Goal: Task Accomplishment & Management: Complete application form

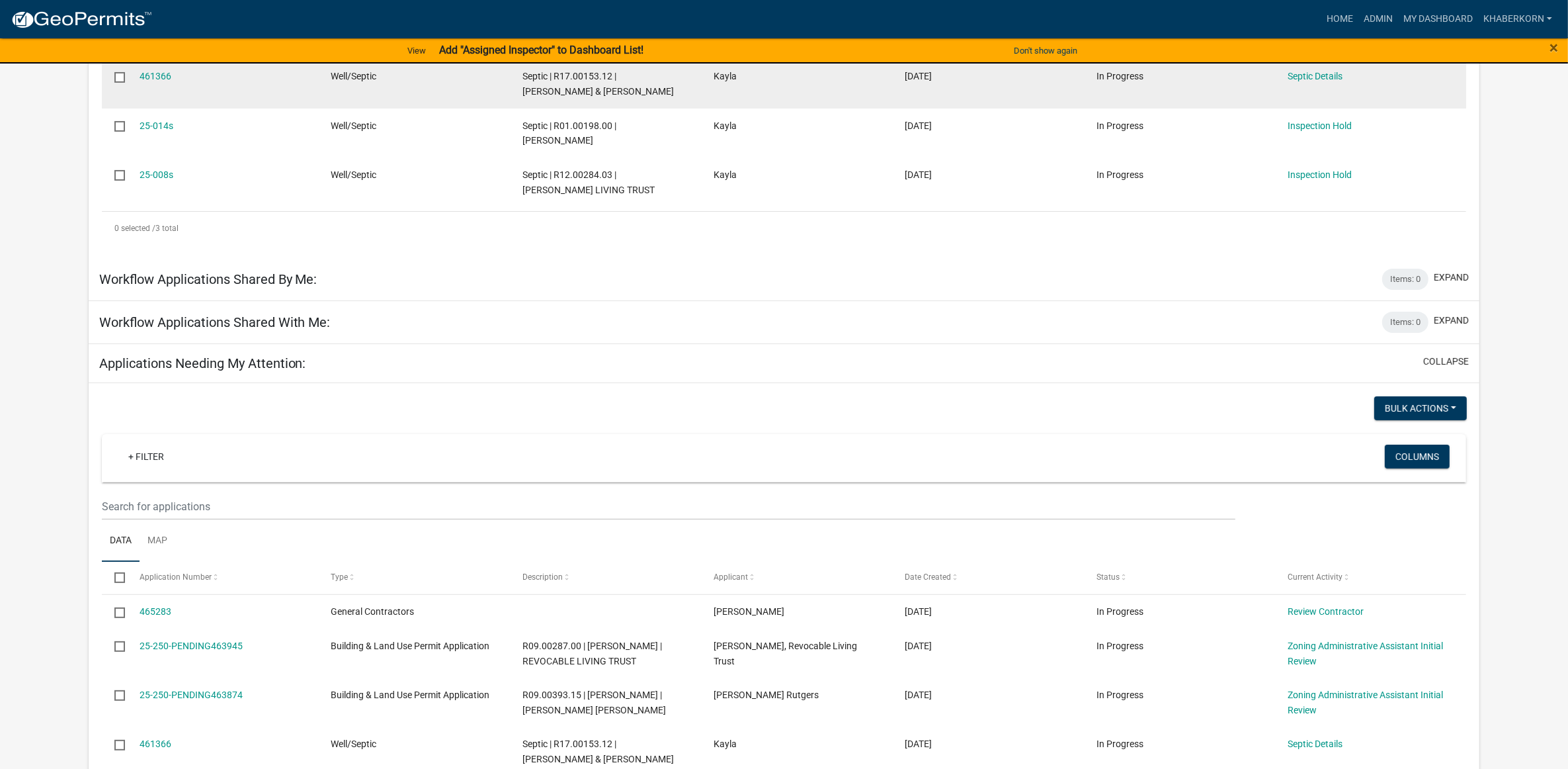
scroll to position [331, 0]
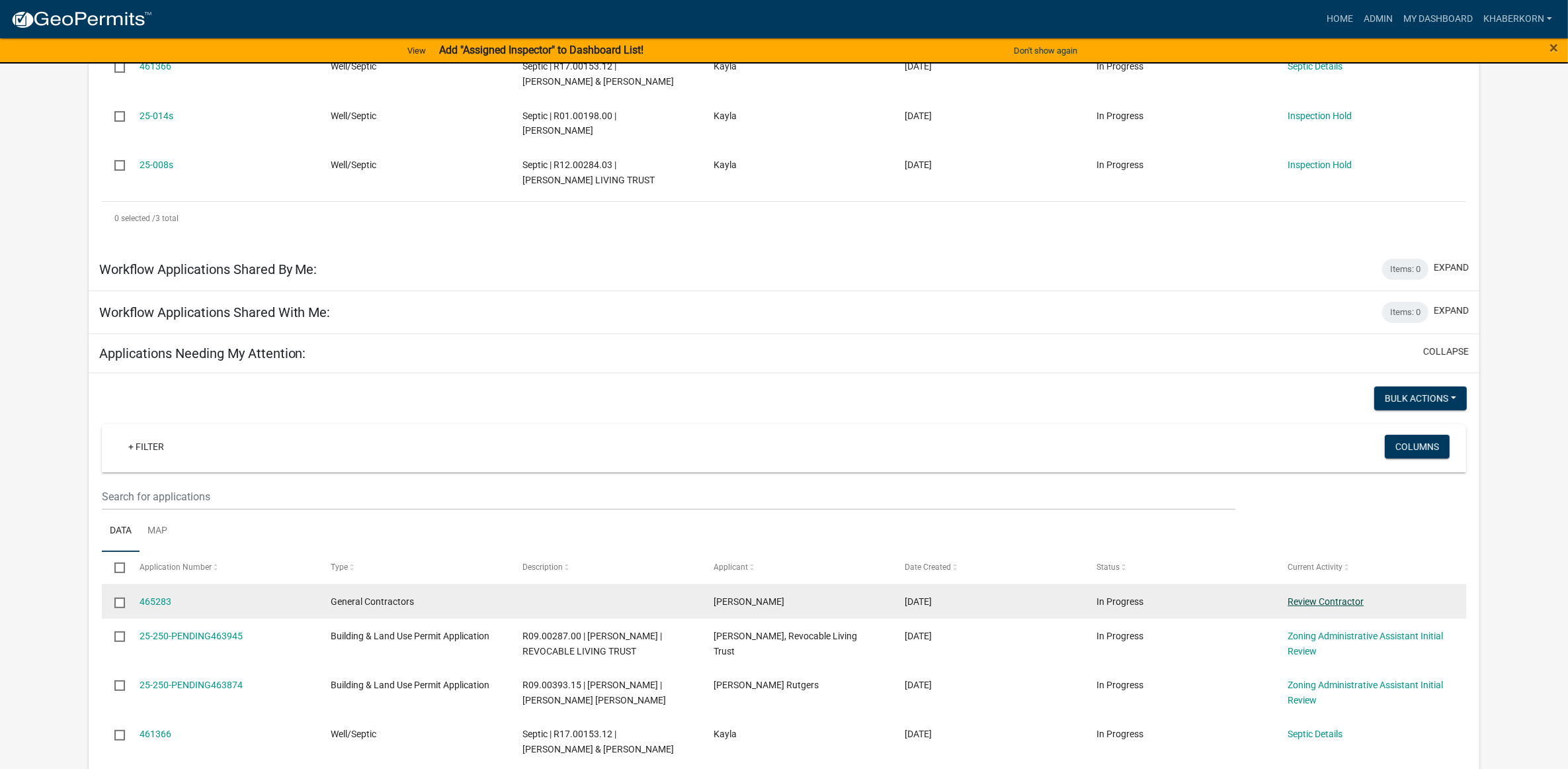
click at [1351, 600] on link "Review Contractor" at bounding box center [1326, 601] width 76 height 11
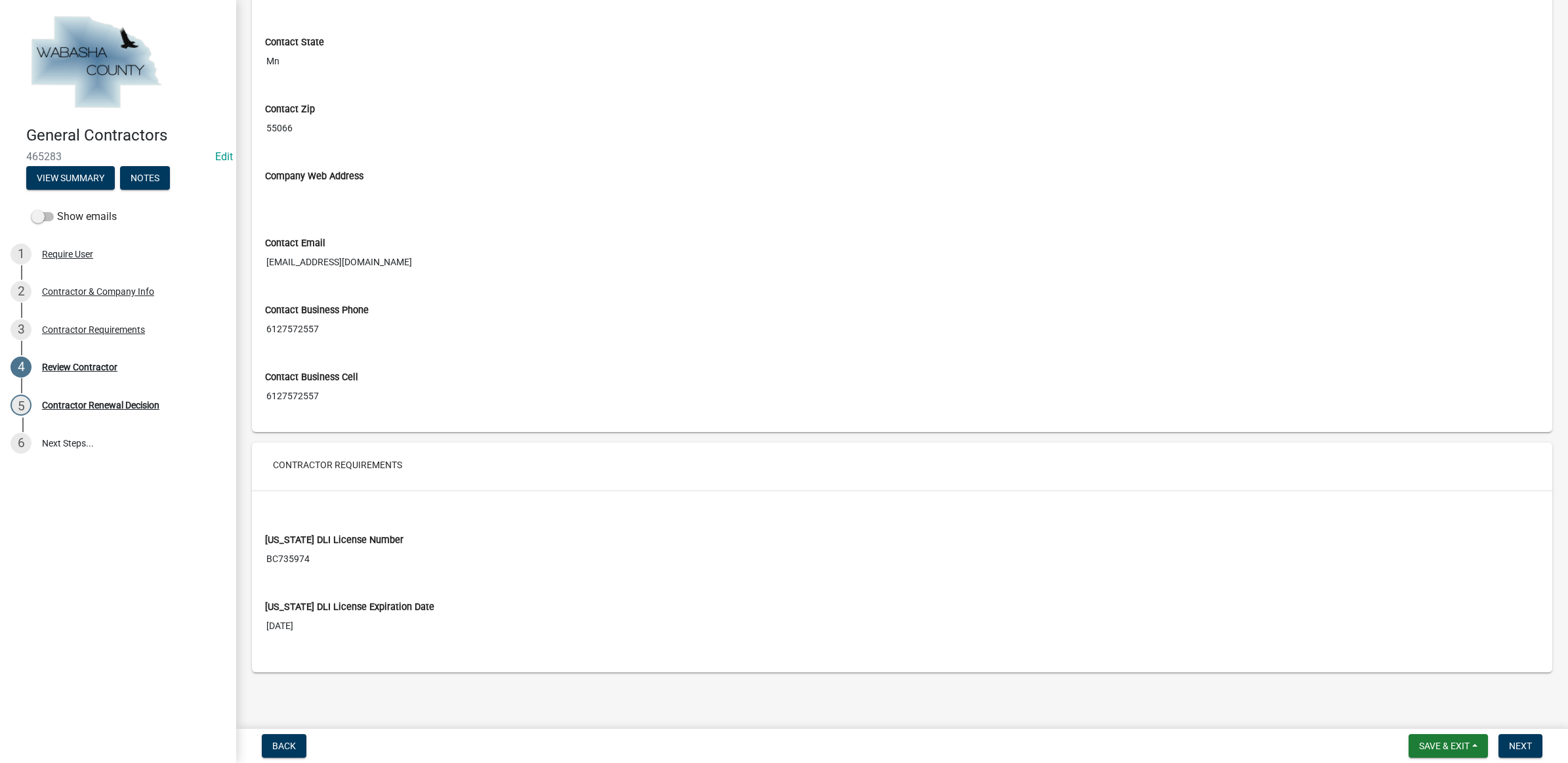
scroll to position [622, 0]
click at [296, 558] on input "BC735974" at bounding box center [902, 559] width 1274 height 24
click at [1522, 739] on button "Next" at bounding box center [1520, 746] width 44 height 24
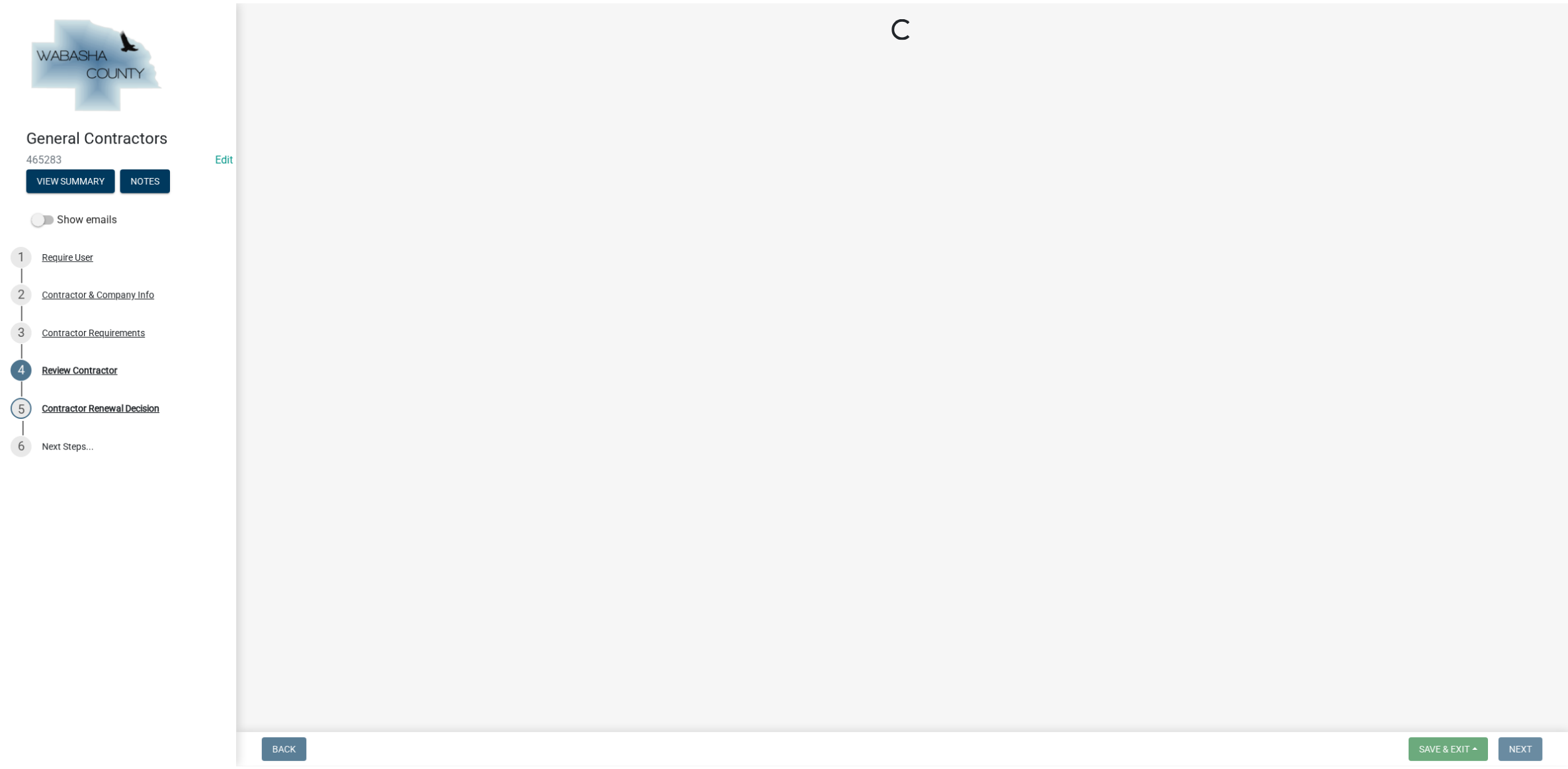
scroll to position [0, 0]
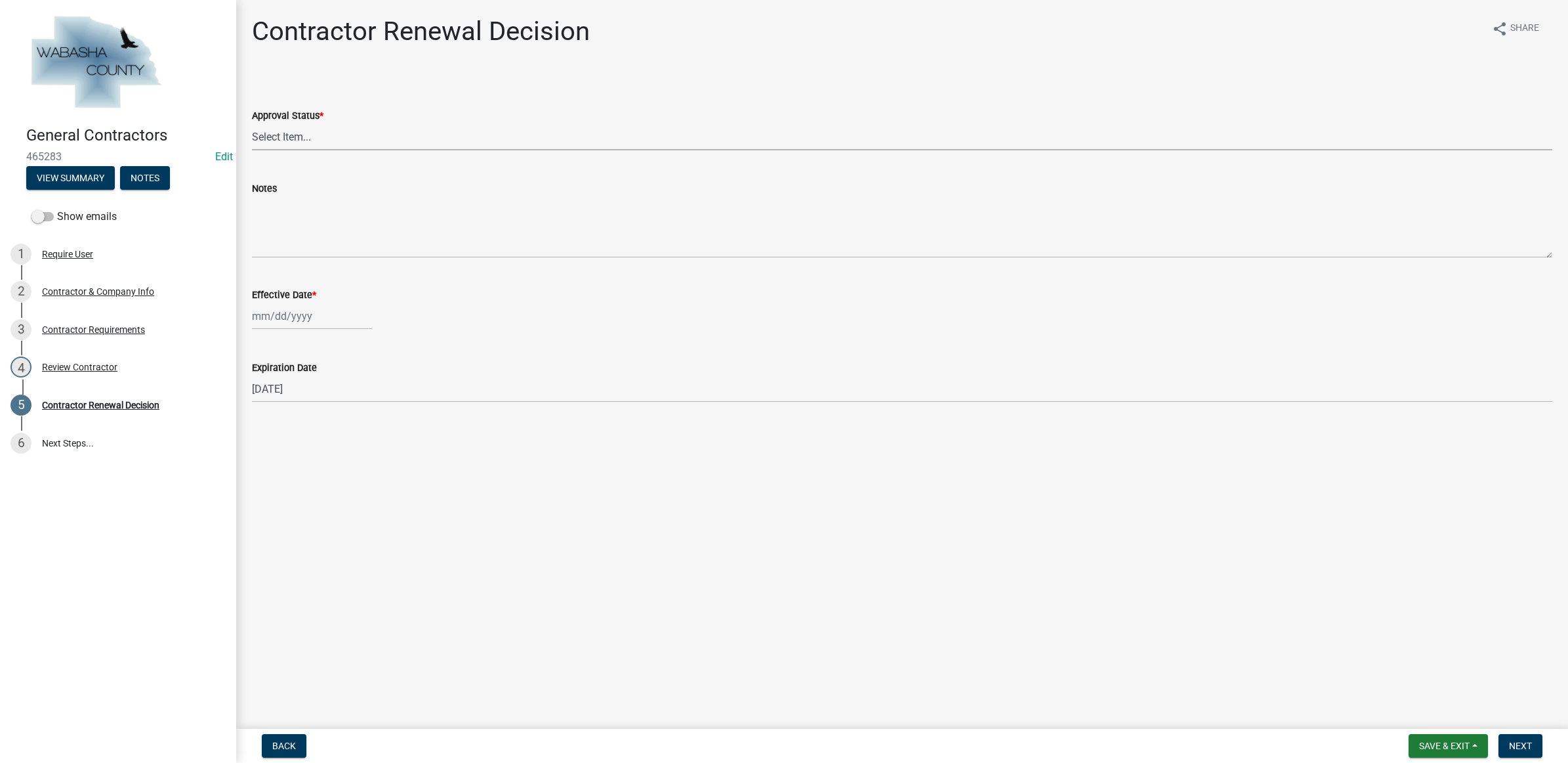
click at [299, 143] on select "Select Item... Approved Denied" at bounding box center [901, 137] width 1300 height 27
click at [252, 124] on select "Select Item... Approved Denied" at bounding box center [901, 137] width 1300 height 27
select select "30db8998-795d-4bbe-8e49-f1ade8865815"
click at [297, 328] on div at bounding box center [311, 316] width 120 height 27
select select "8"
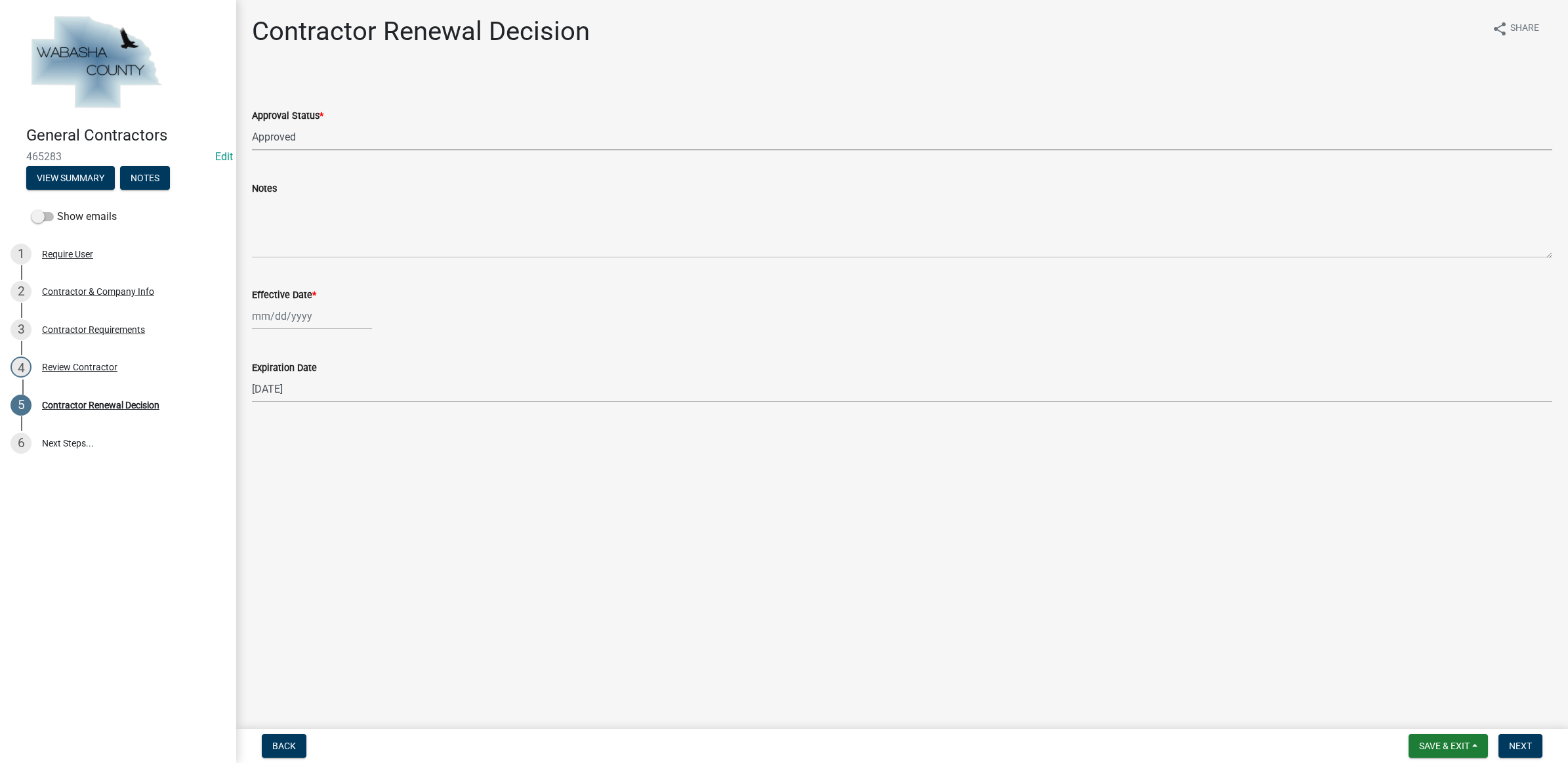
select select "2025"
click at [266, 439] on div "18" at bounding box center [264, 449] width 21 height 21
type input "[DATE]"
click at [1526, 743] on span "Next" at bounding box center [1520, 746] width 23 height 11
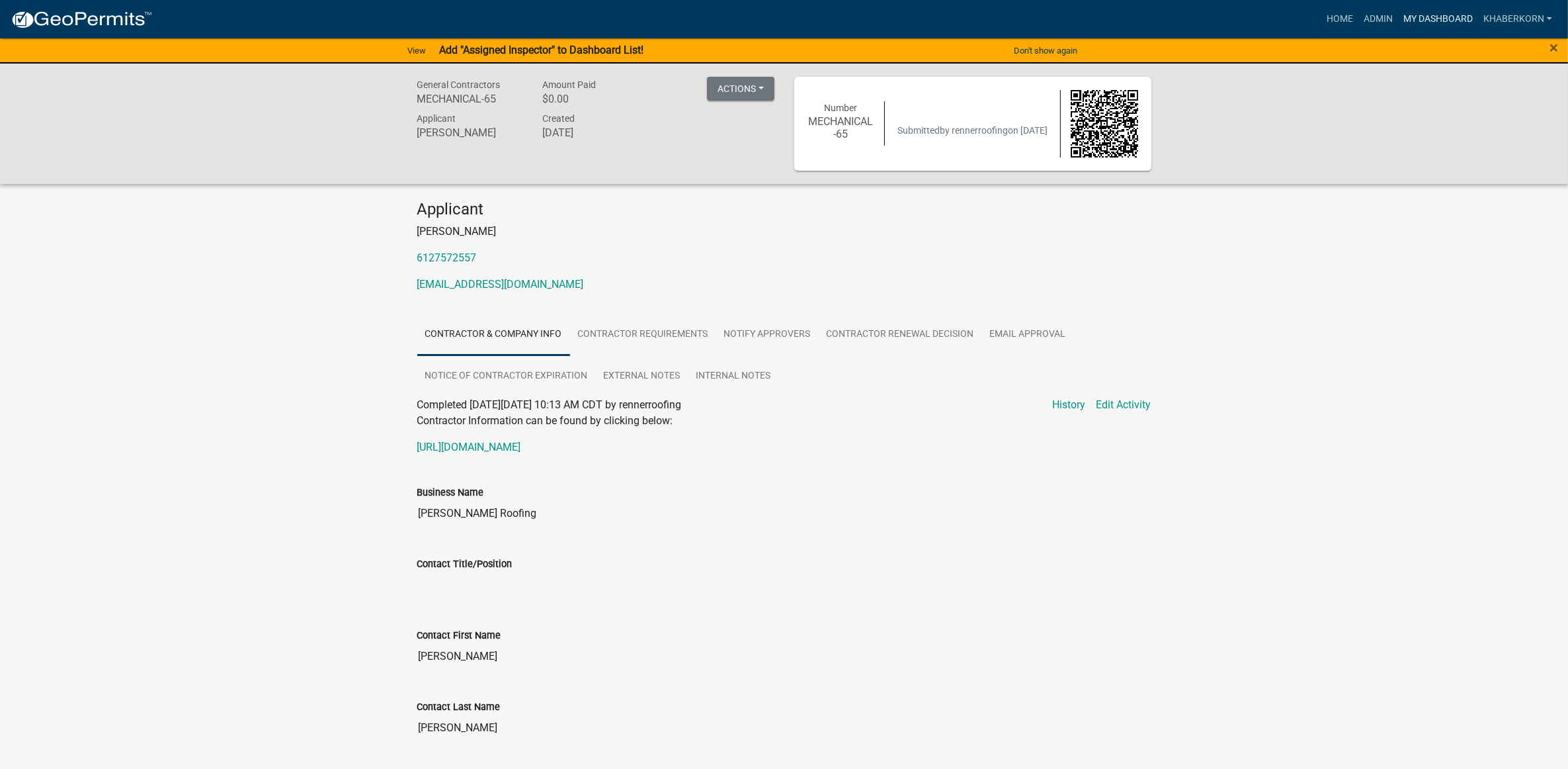
click at [1434, 15] on link "My Dashboard" at bounding box center [1438, 19] width 80 height 25
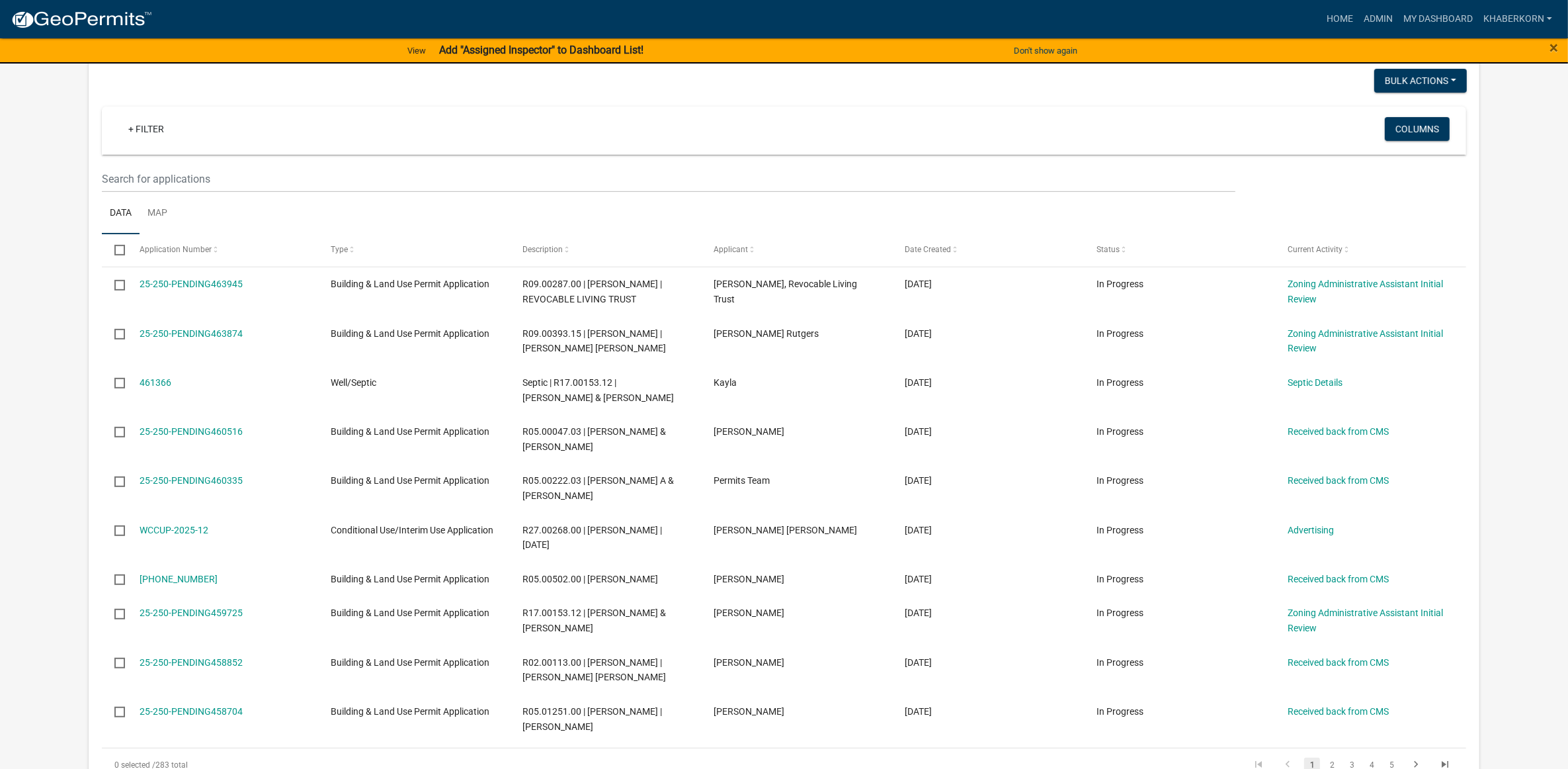
scroll to position [661, 0]
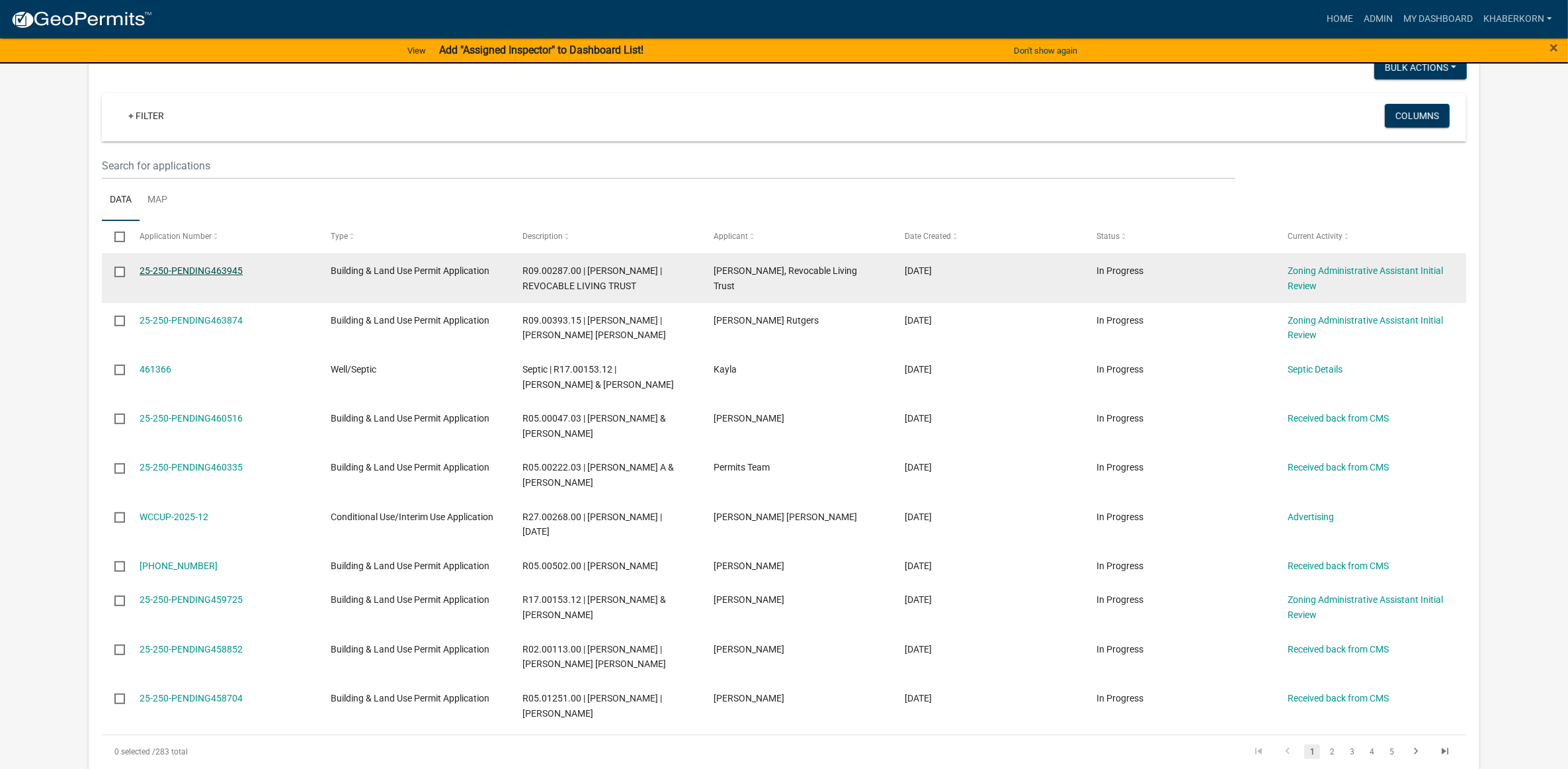
click at [179, 269] on link "25-250-PENDING463945" at bounding box center [191, 271] width 103 height 11
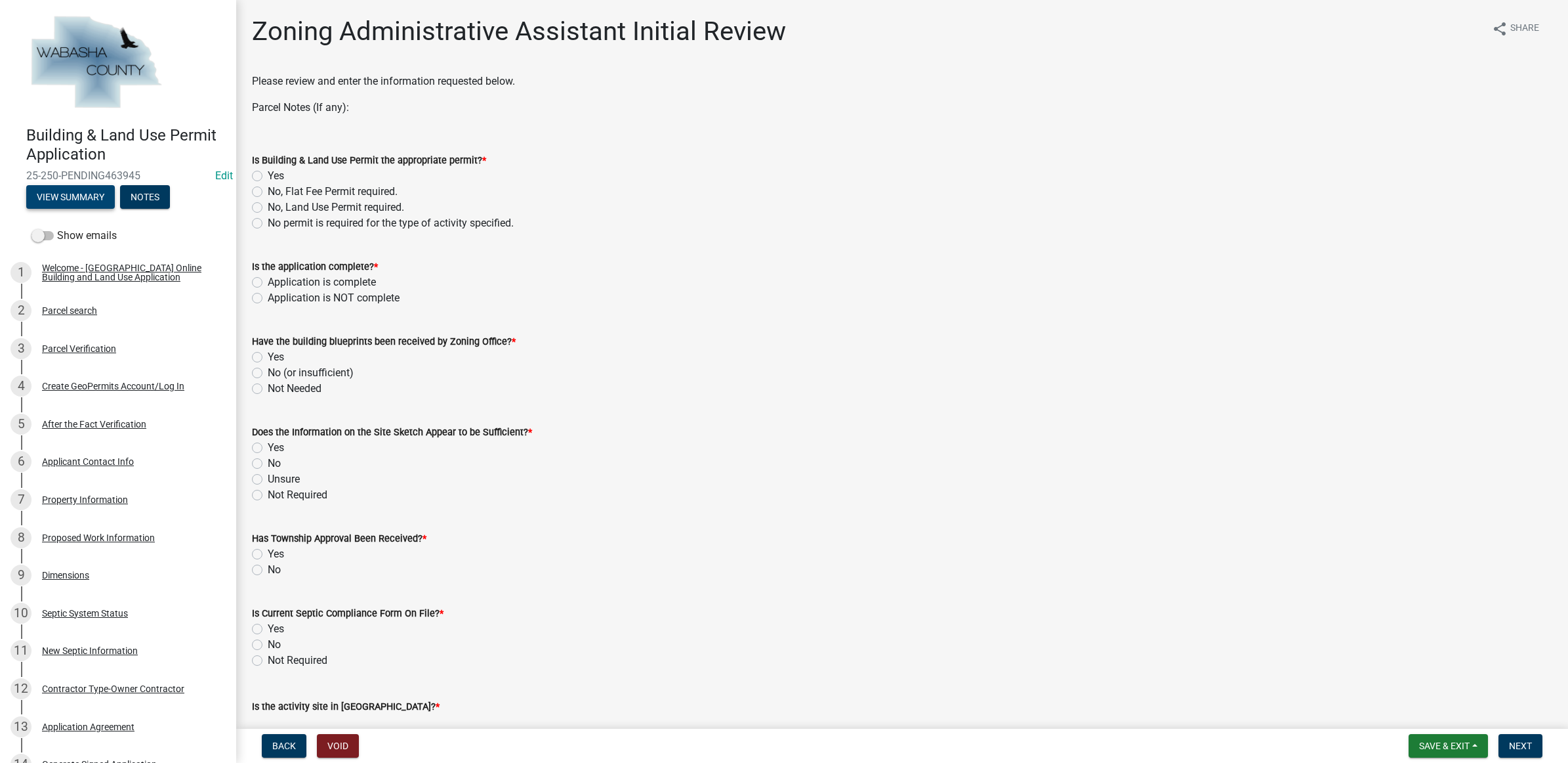
click at [46, 191] on button "View Summary" at bounding box center [70, 197] width 89 height 24
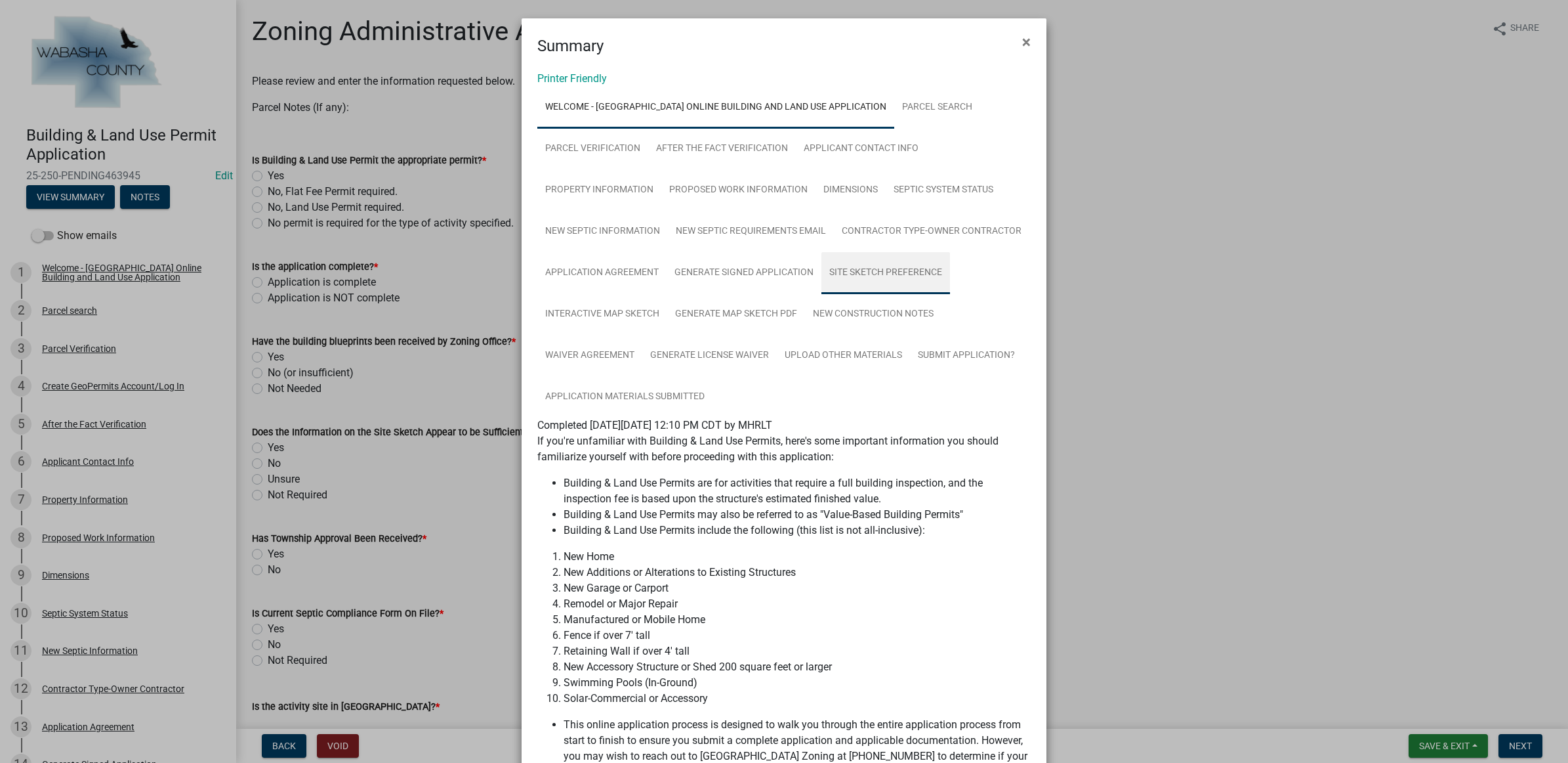
click at [866, 261] on link "Site Sketch Preference" at bounding box center [885, 273] width 129 height 42
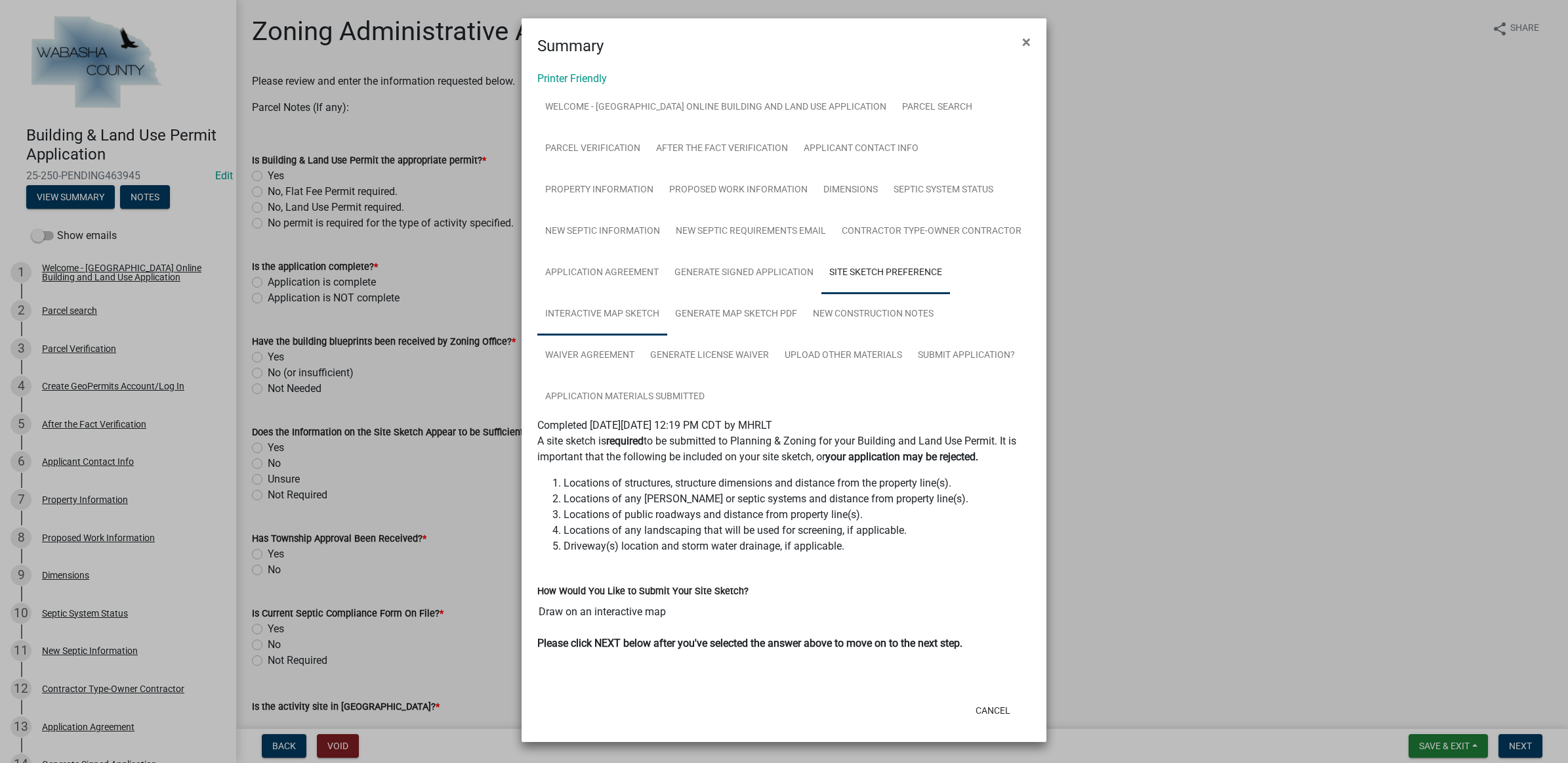
click at [609, 310] on link "Interactive Map Sketch" at bounding box center [601, 314] width 130 height 42
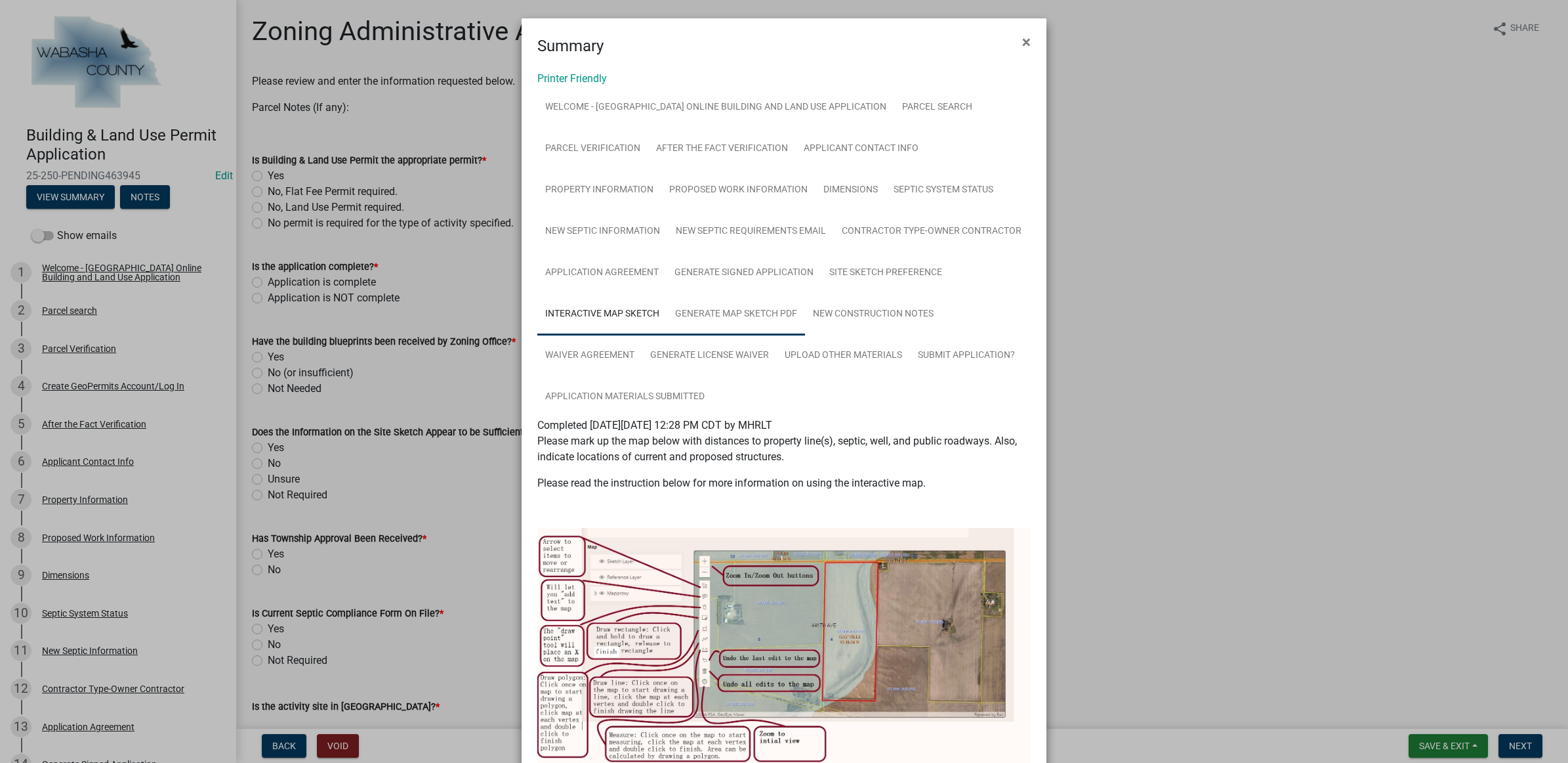
click at [732, 309] on link "Generate Map Sketch PDF" at bounding box center [736, 314] width 138 height 42
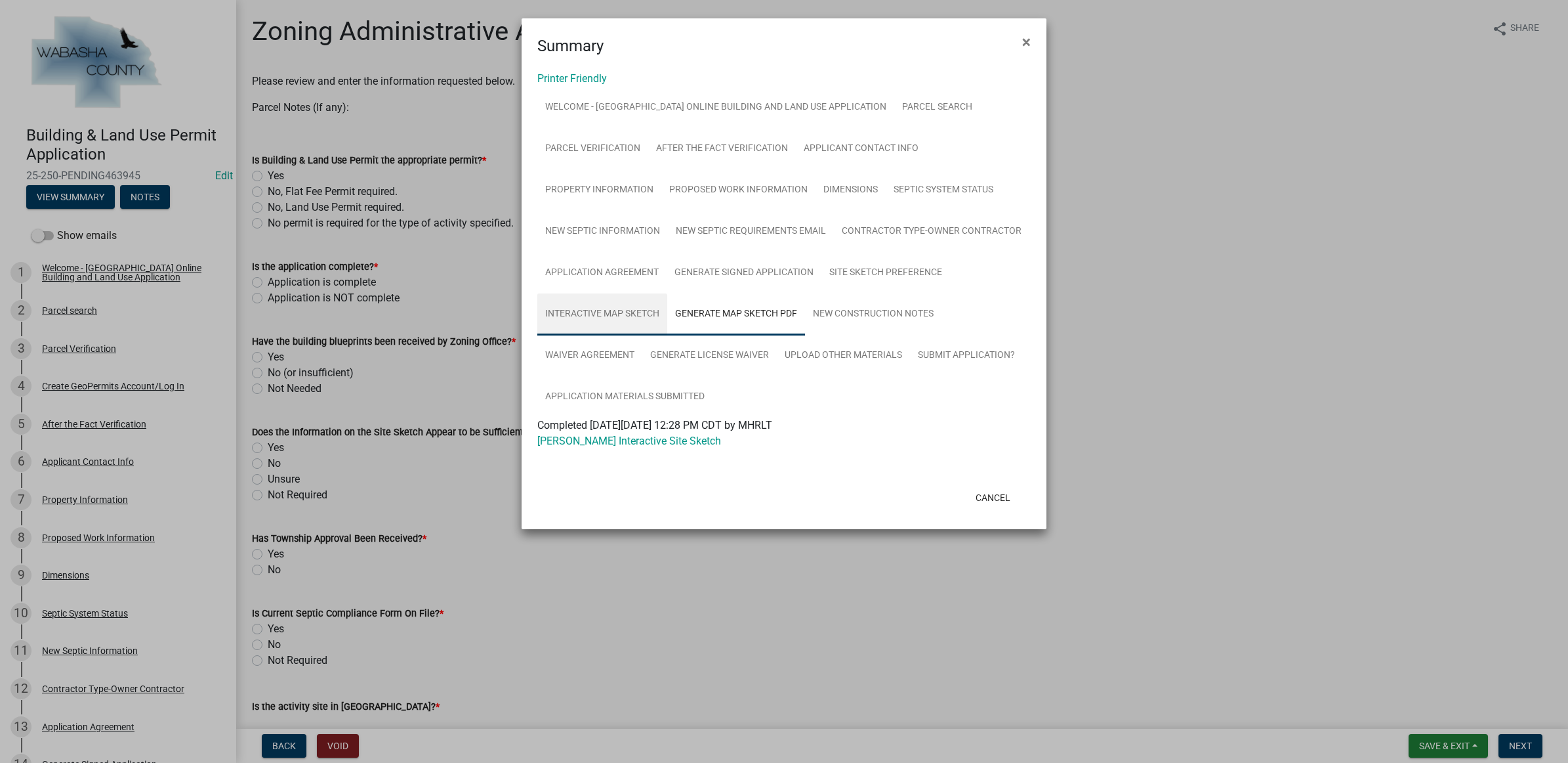
click at [635, 316] on link "Interactive Map Sketch" at bounding box center [601, 314] width 130 height 42
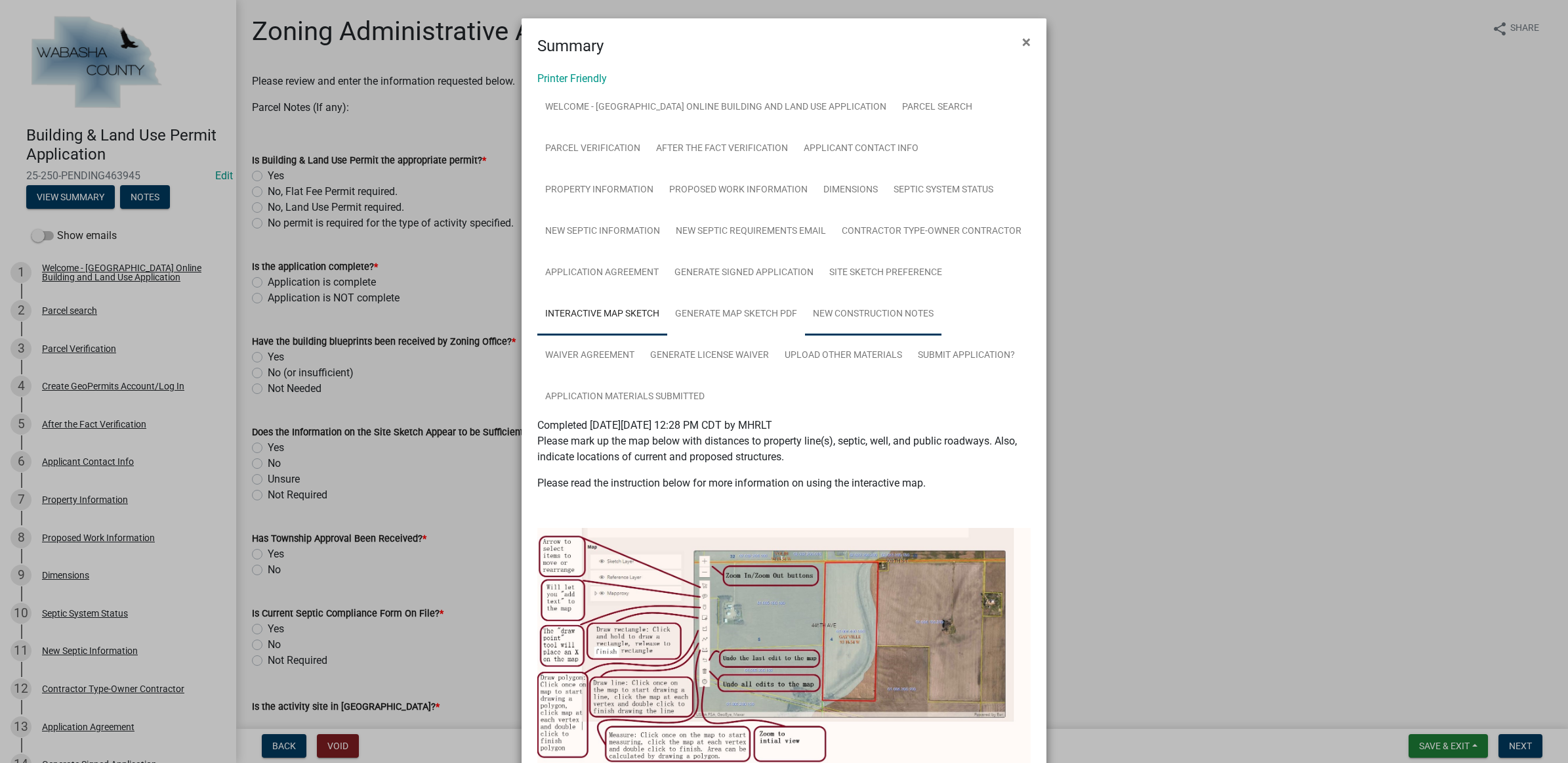
click at [874, 315] on link "New Construction Notes" at bounding box center [873, 314] width 136 height 42
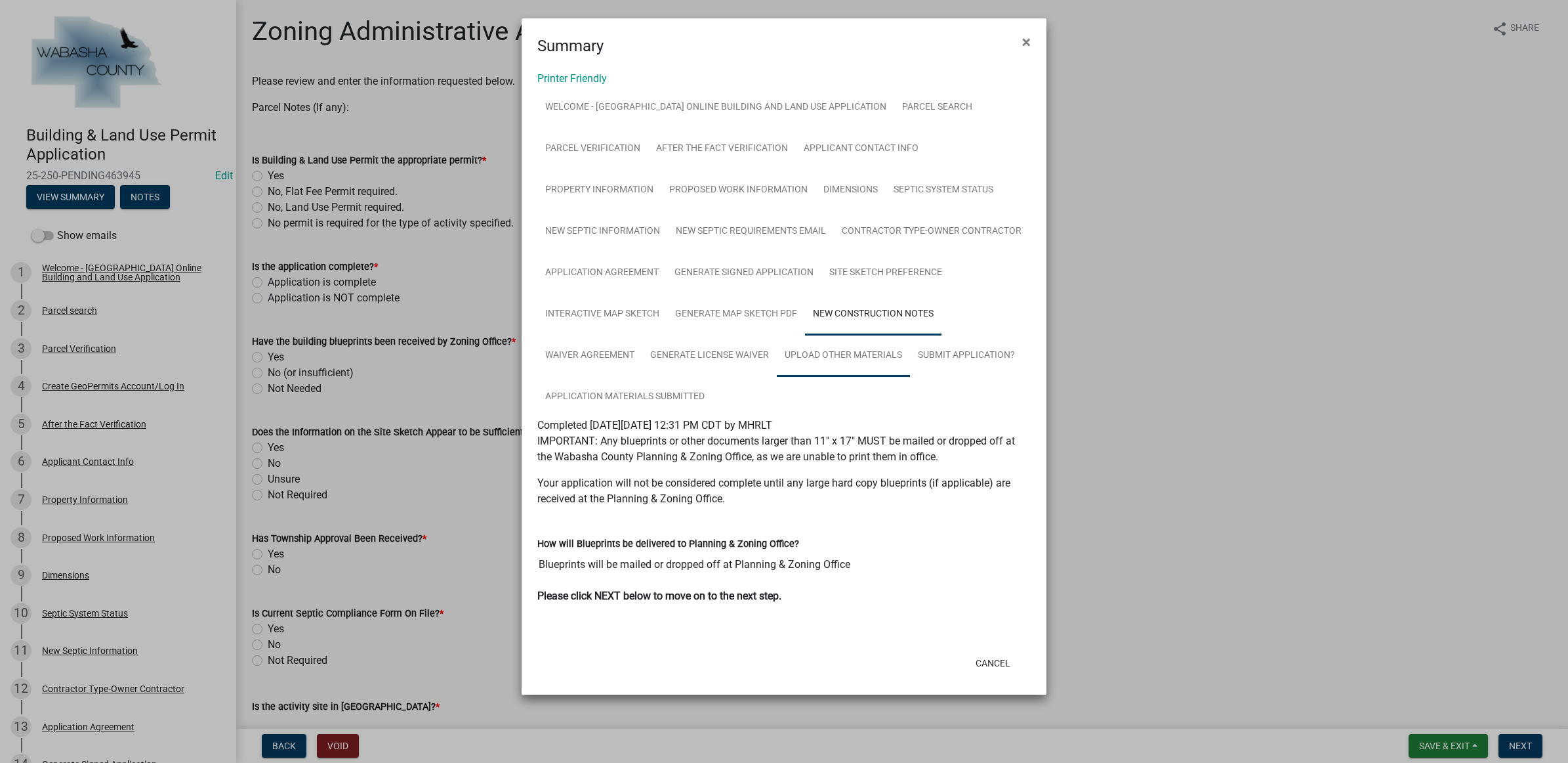
click at [779, 357] on link "Upload Other Materials" at bounding box center [843, 355] width 133 height 42
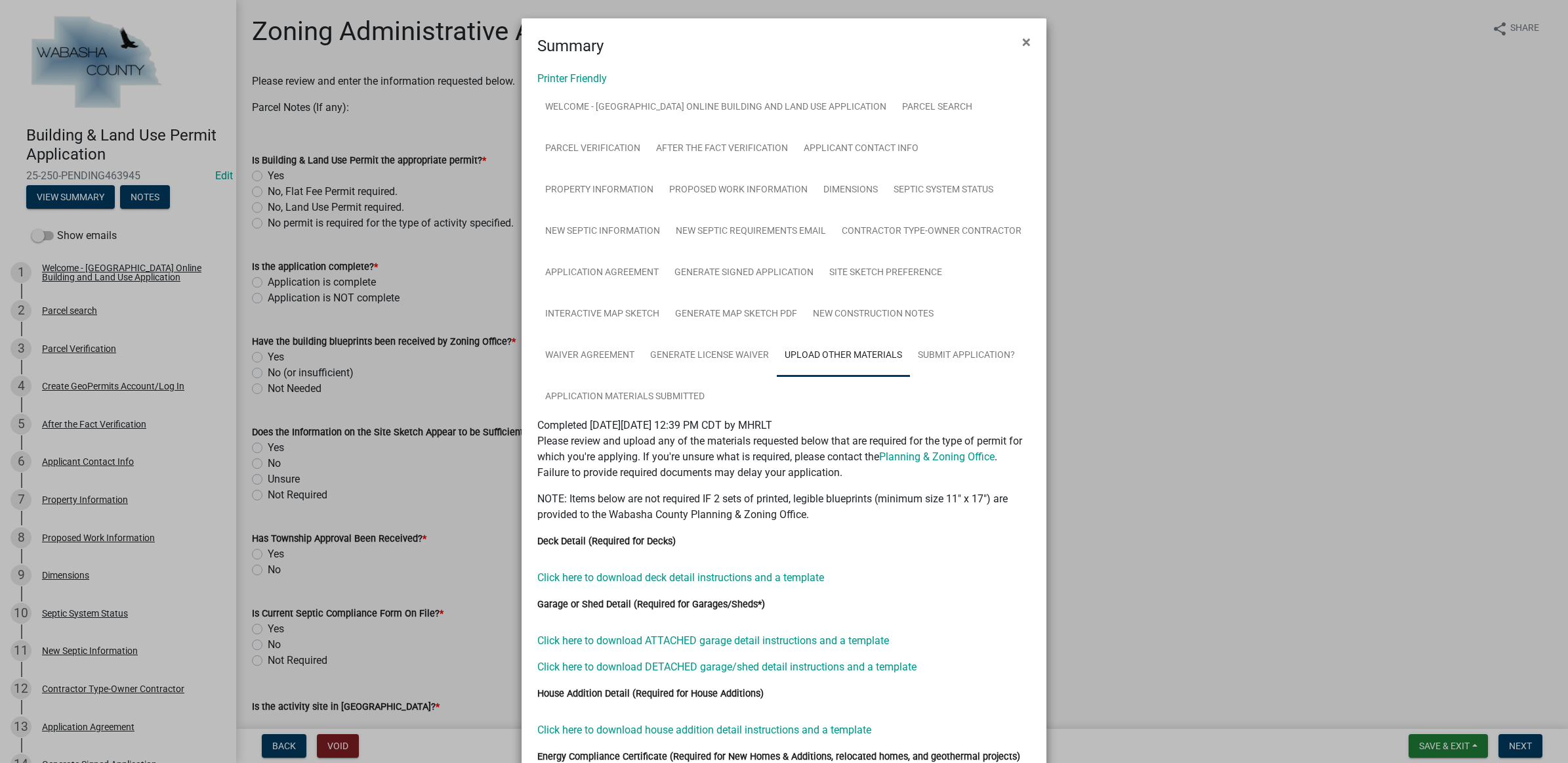
scroll to position [181, 0]
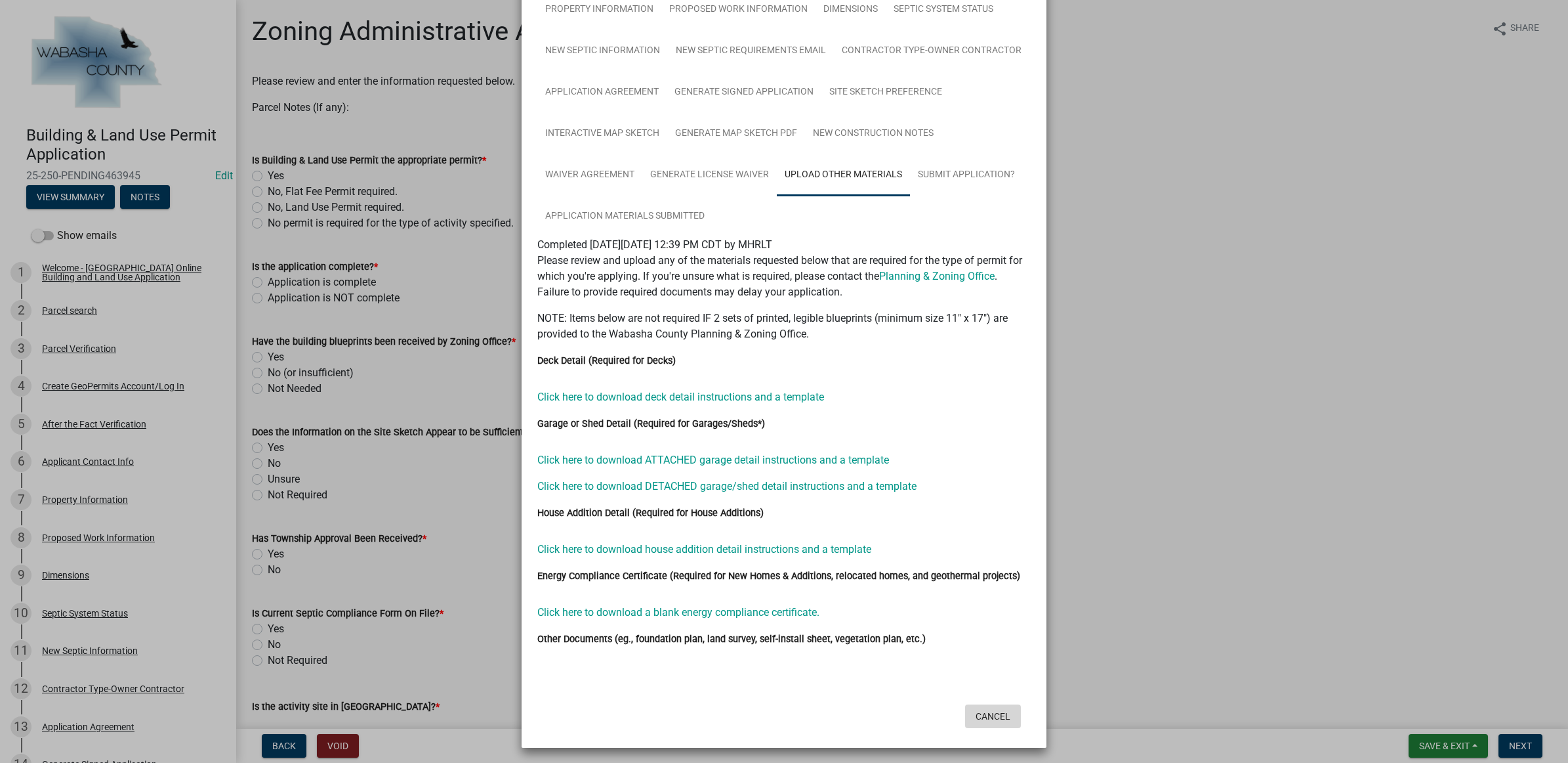
click at [989, 714] on button "Cancel" at bounding box center [993, 716] width 56 height 24
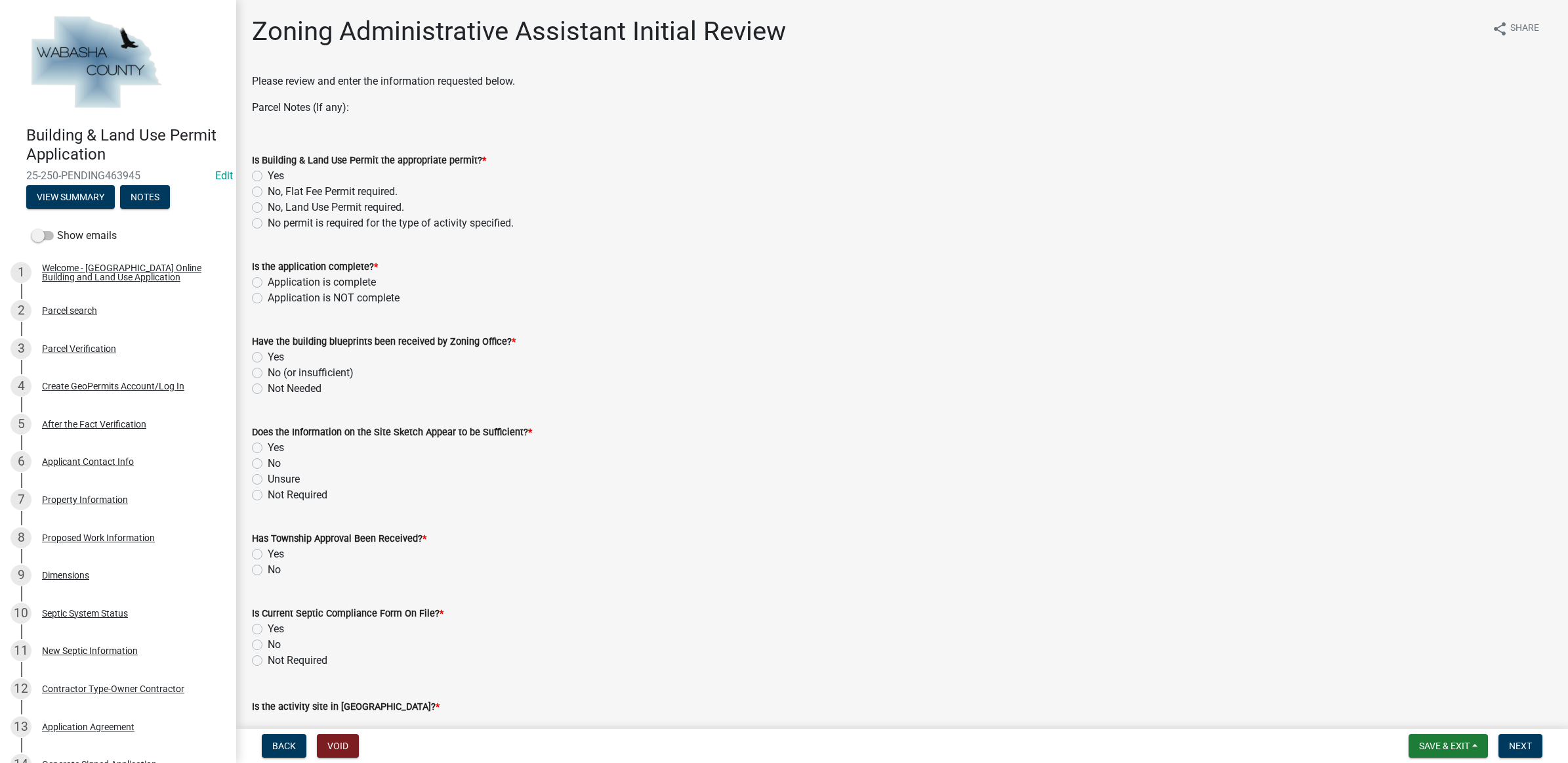
click at [279, 175] on label "Yes" at bounding box center [276, 175] width 16 height 15
click at [276, 175] on input "Yes" at bounding box center [272, 172] width 9 height 9
radio input "true"
click at [293, 282] on label "Application is complete" at bounding box center [322, 281] width 108 height 15
click at [276, 282] on input "Application is complete" at bounding box center [272, 278] width 9 height 9
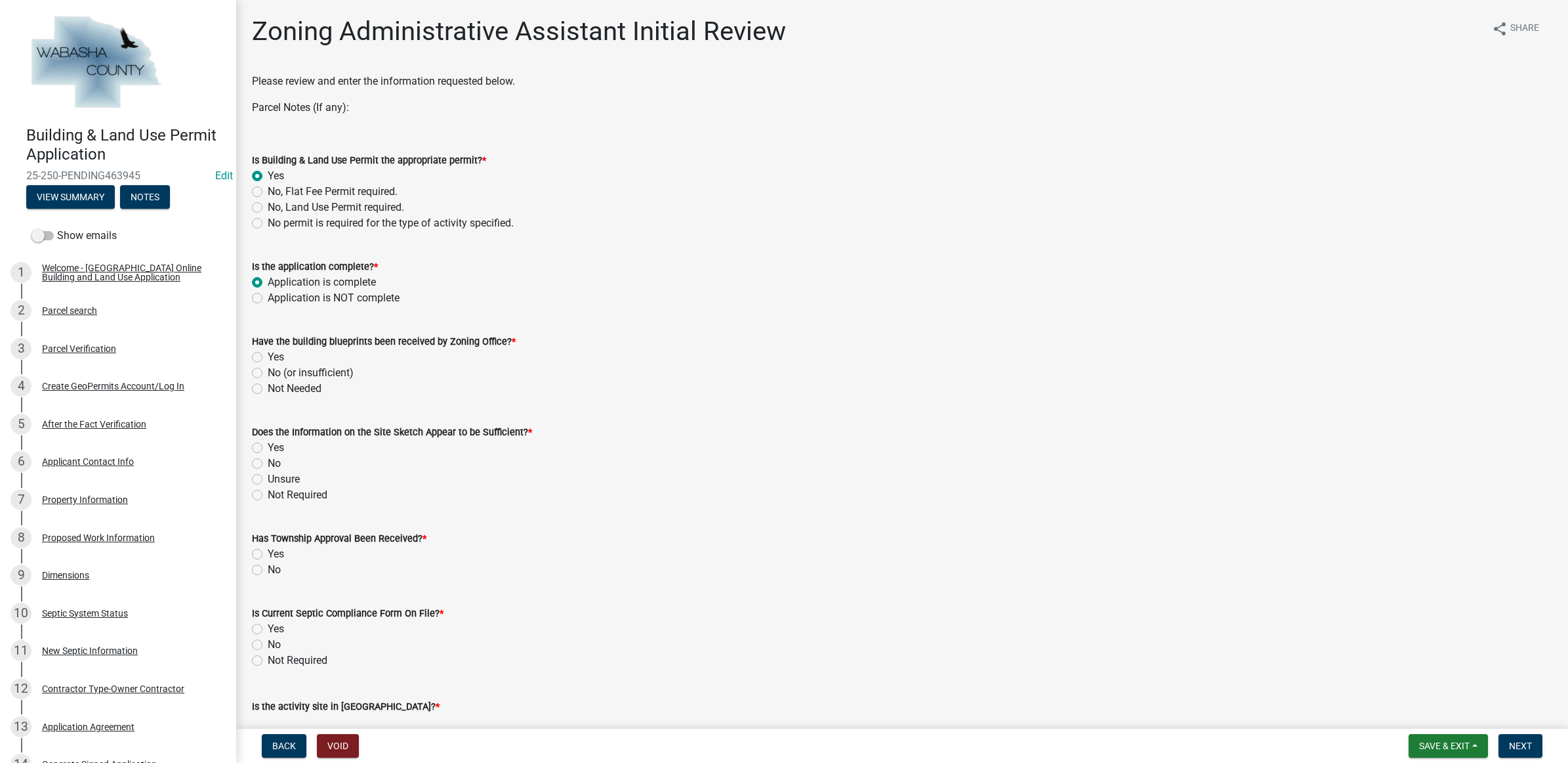
radio input "true"
click at [297, 297] on label "Application is NOT complete" at bounding box center [334, 298] width 132 height 15
click at [276, 297] on input "Application is NOT complete" at bounding box center [272, 294] width 9 height 9
radio input "true"
click at [268, 371] on label "No (or insufficient)" at bounding box center [311, 372] width 86 height 15
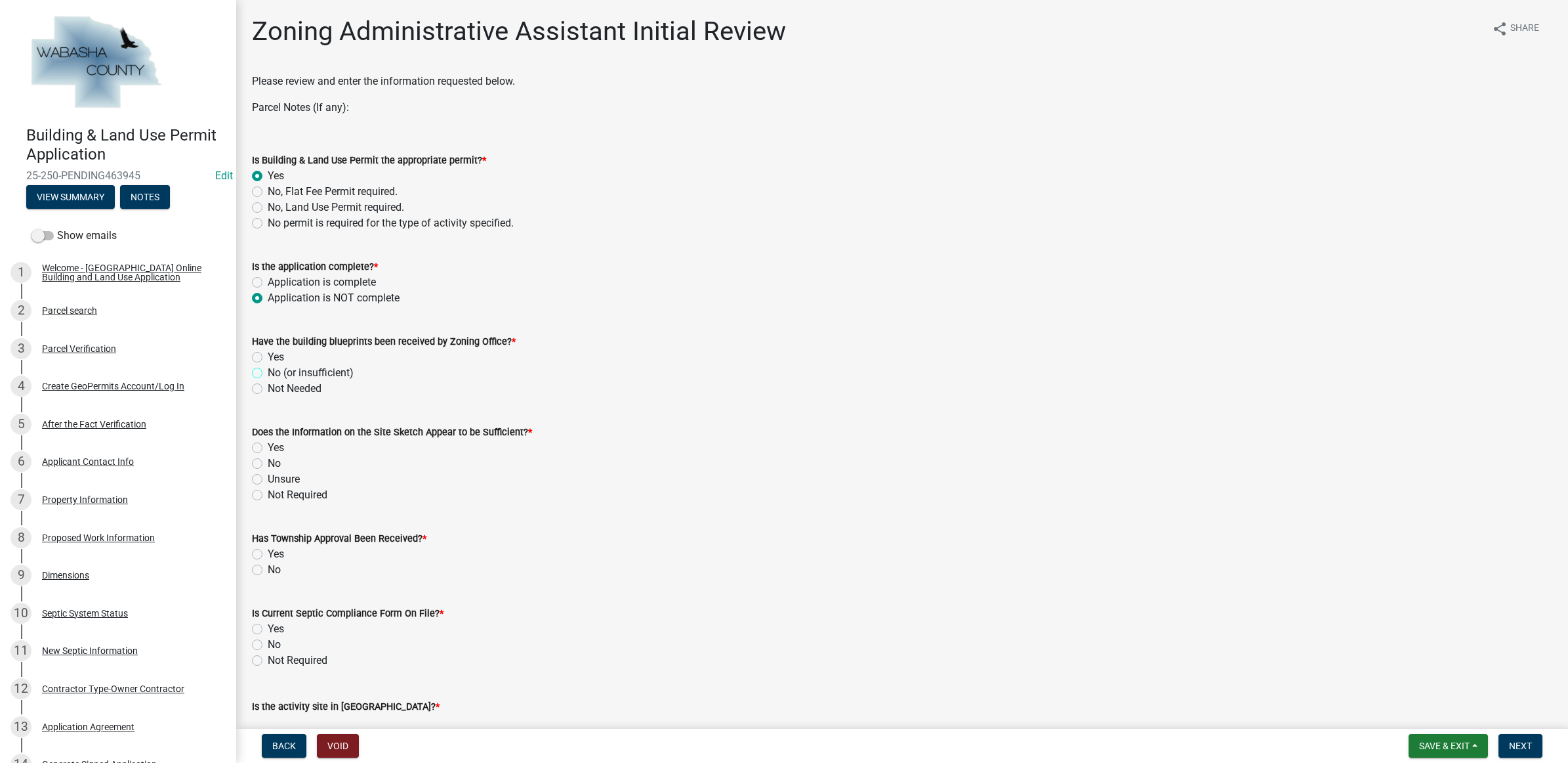
click at [268, 371] on input "No (or insufficient)" at bounding box center [272, 369] width 9 height 9
radio input "true"
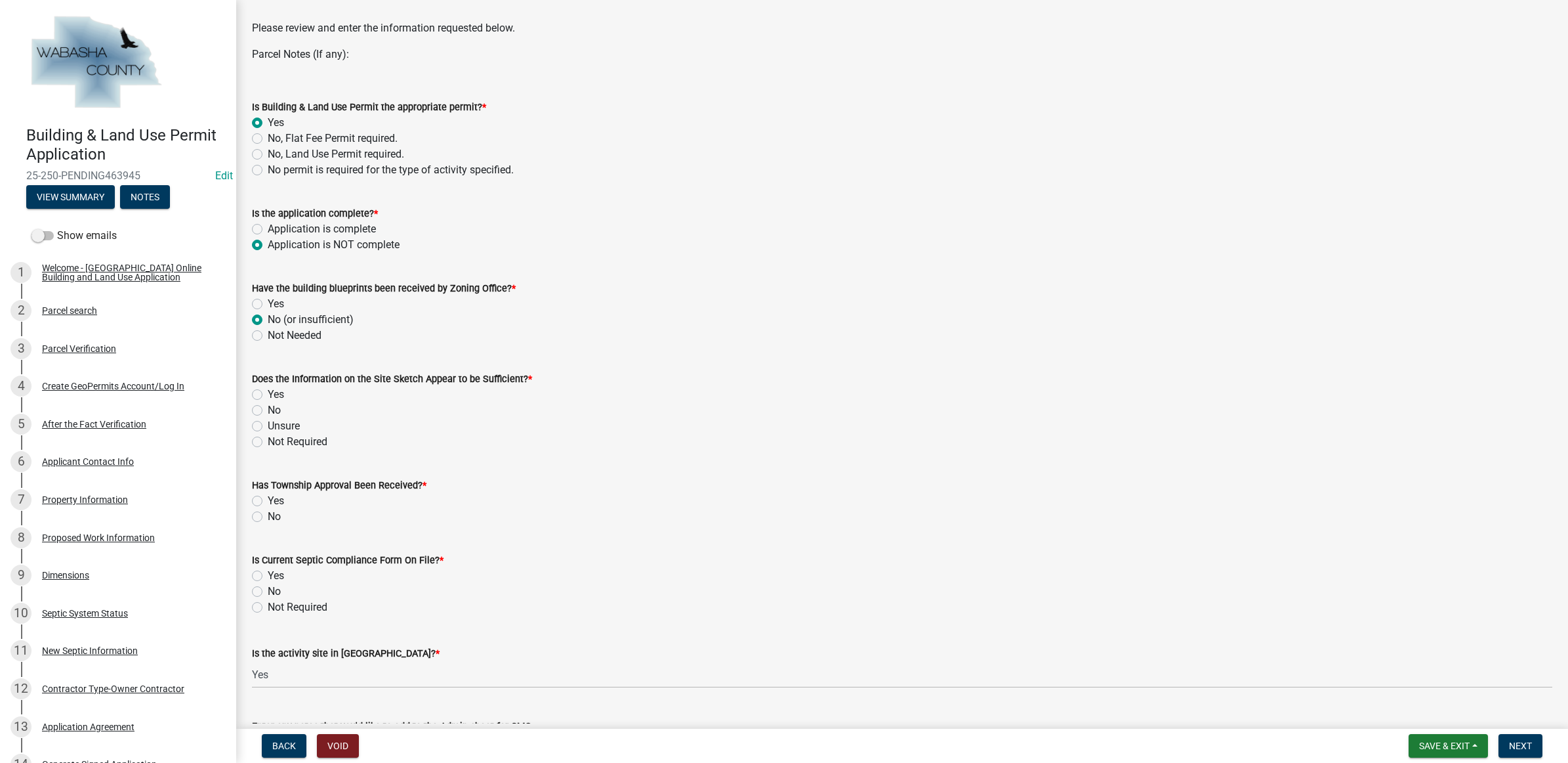
scroll to position [82, 0]
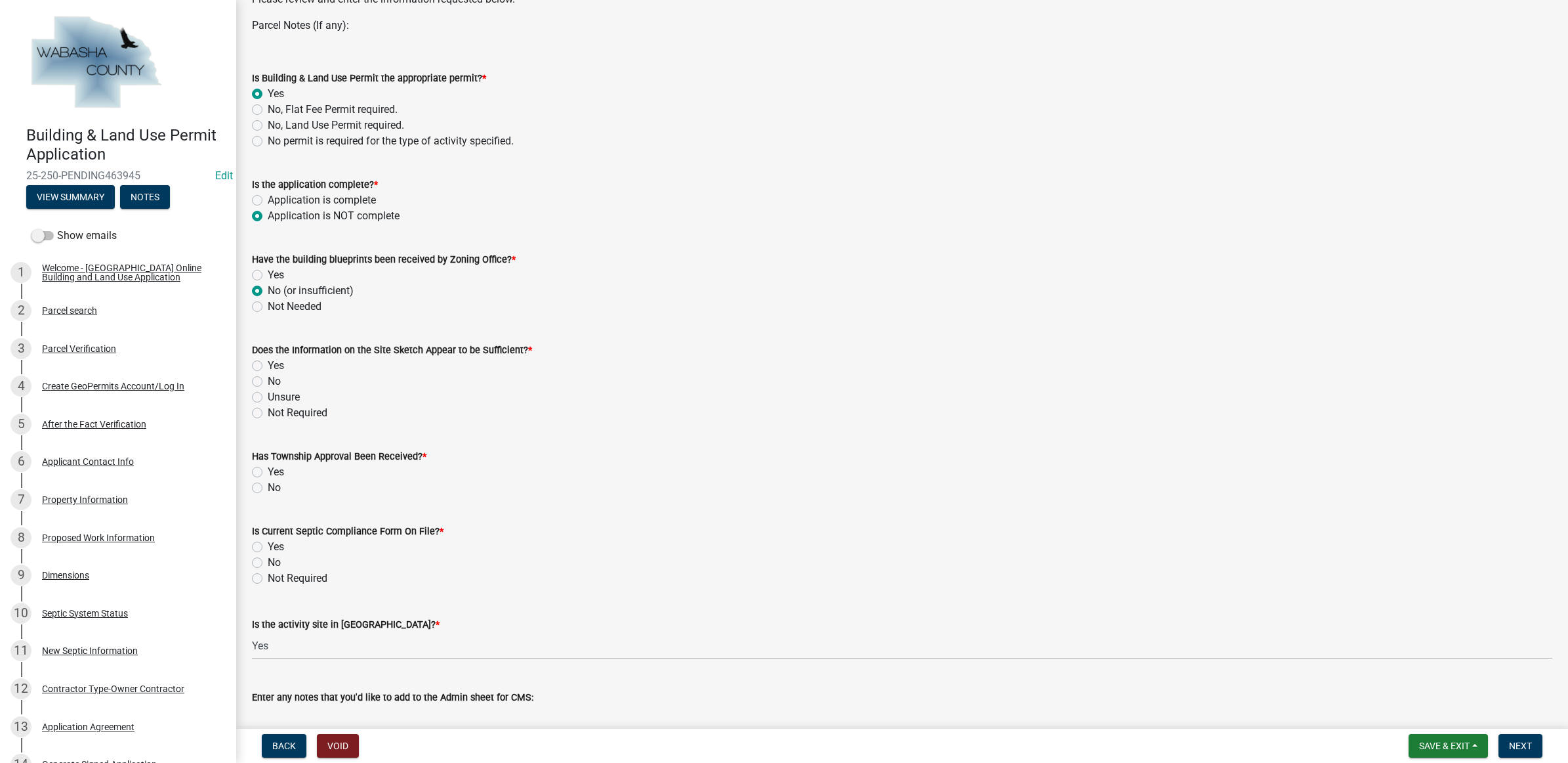
click at [277, 379] on label "No" at bounding box center [275, 381] width 13 height 15
click at [276, 379] on input "No" at bounding box center [272, 377] width 9 height 9
radio input "true"
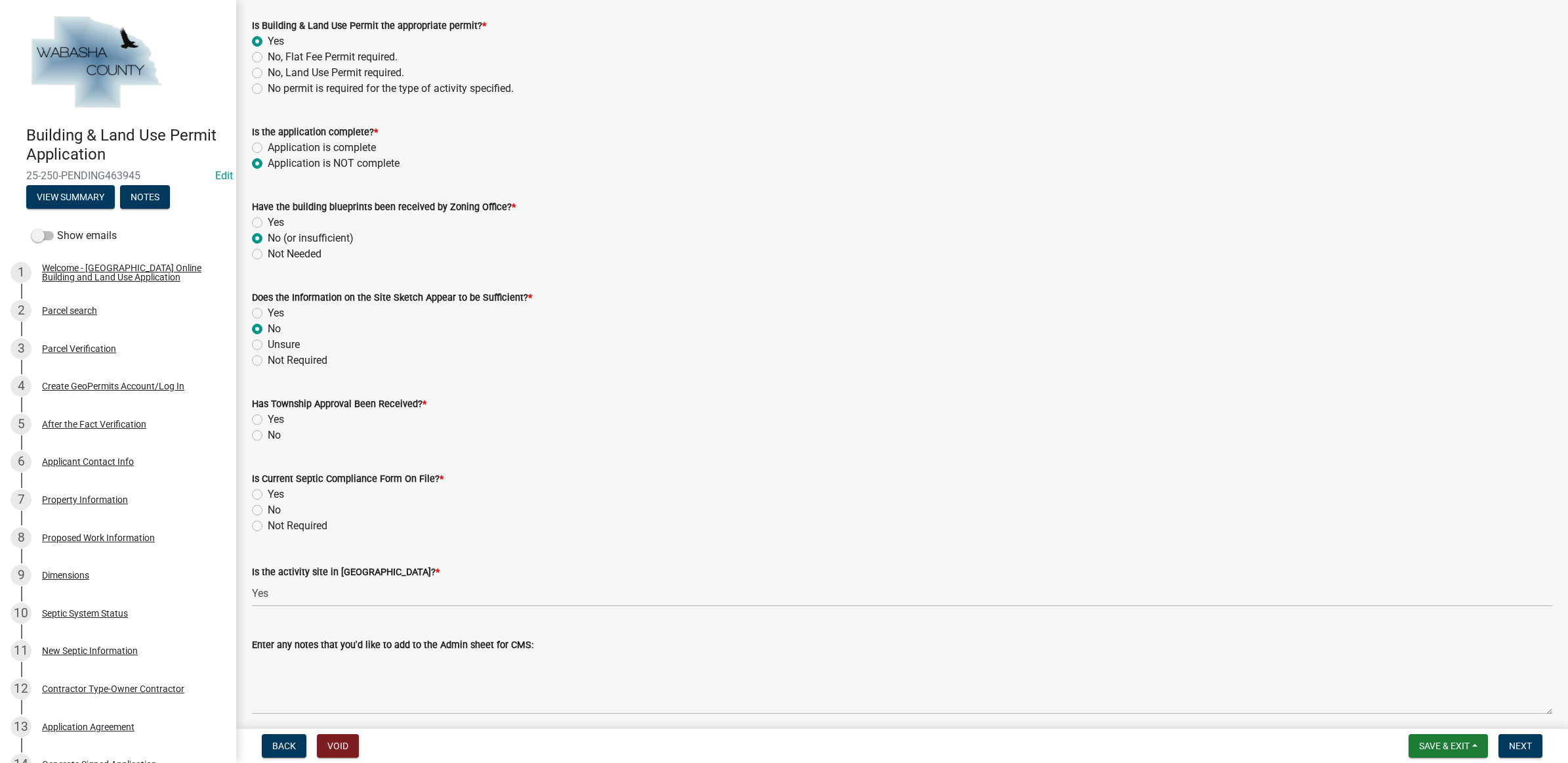
scroll to position [164, 0]
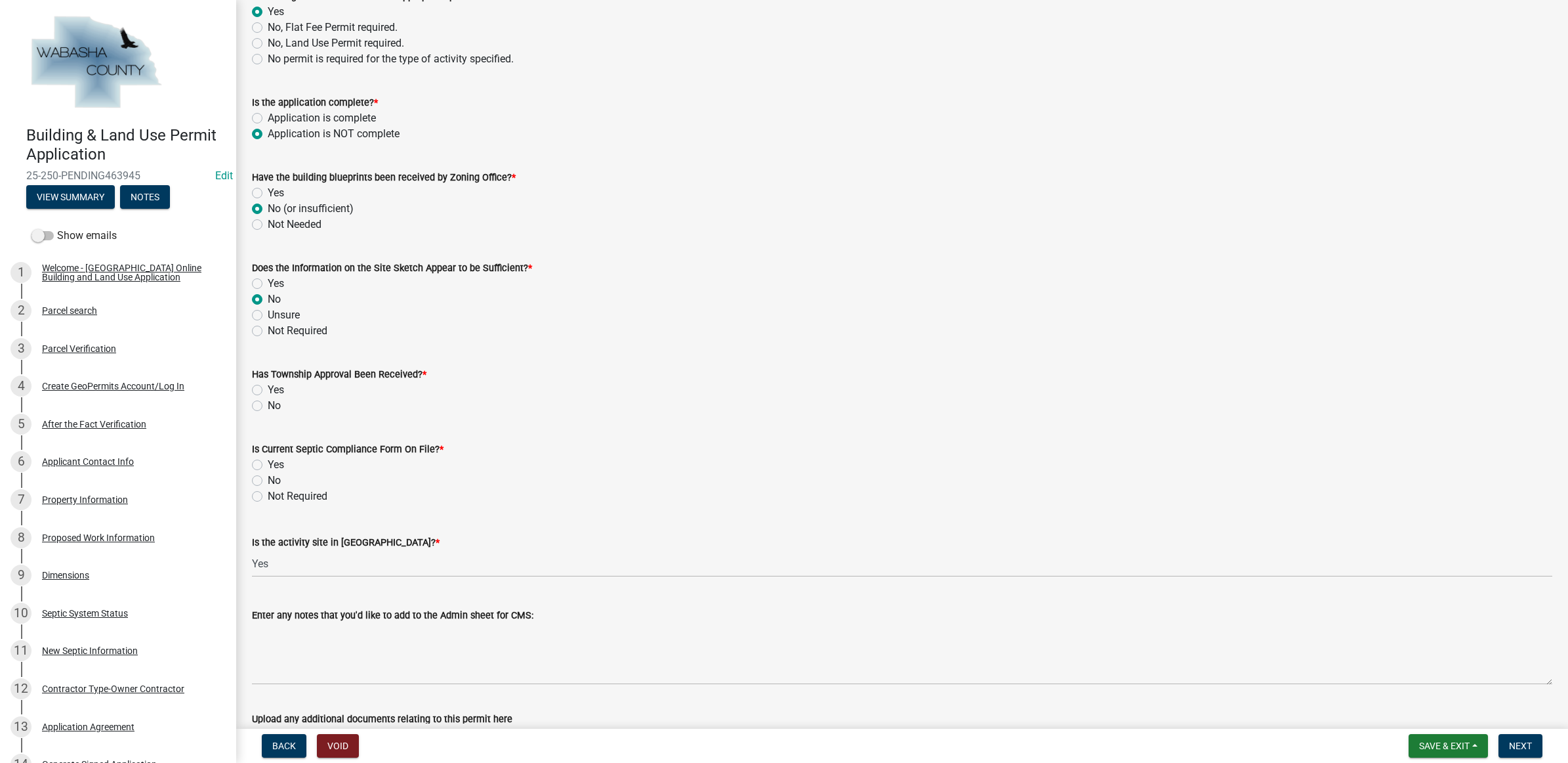
click at [281, 407] on div "No" at bounding box center [901, 405] width 1300 height 15
click at [271, 404] on label "No" at bounding box center [275, 405] width 13 height 15
click at [271, 404] on input "No" at bounding box center [272, 402] width 9 height 9
radio input "true"
click at [273, 463] on label "Yes" at bounding box center [276, 464] width 16 height 15
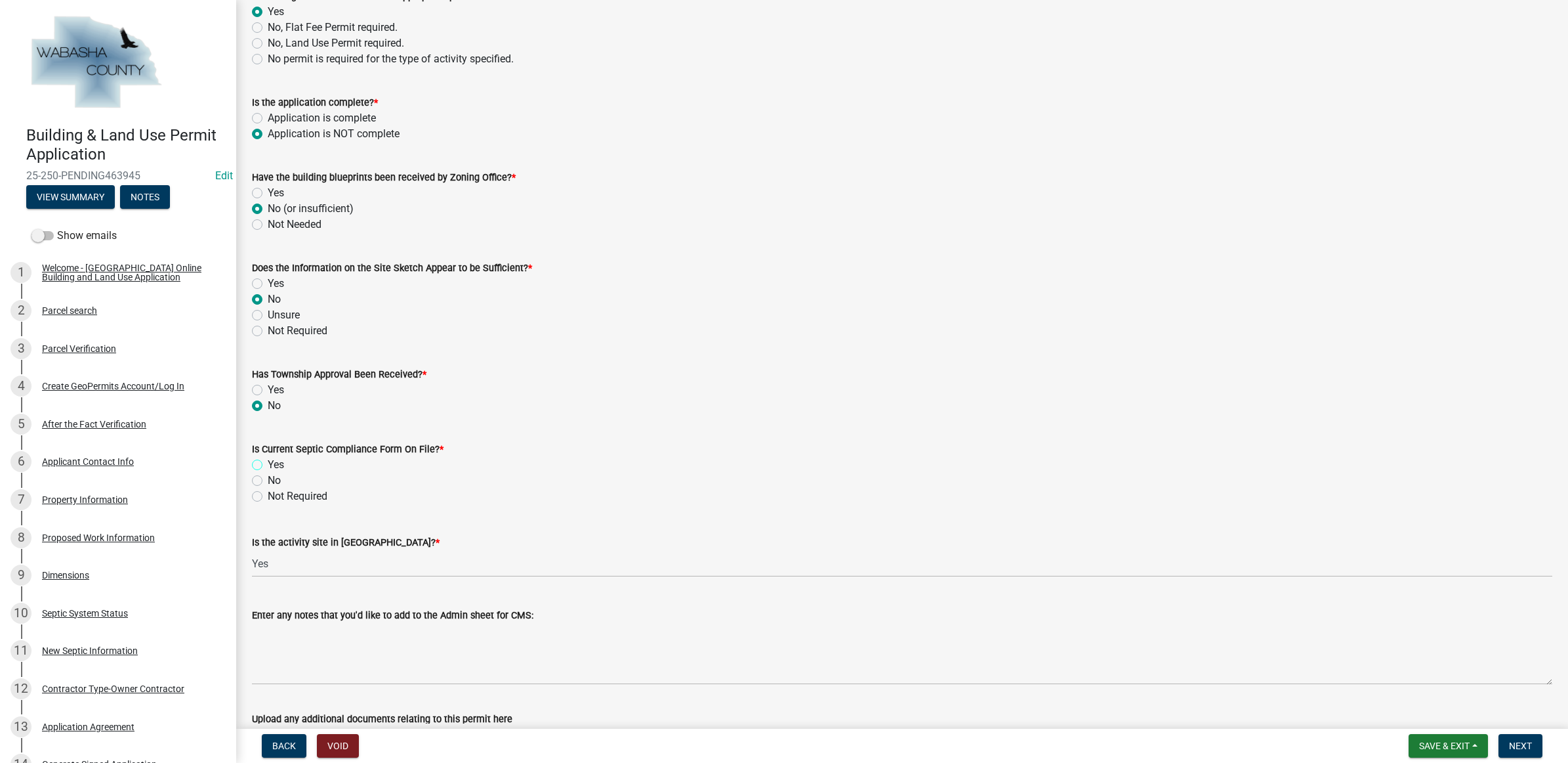
click at [273, 463] on input "Yes" at bounding box center [272, 461] width 9 height 9
radio input "true"
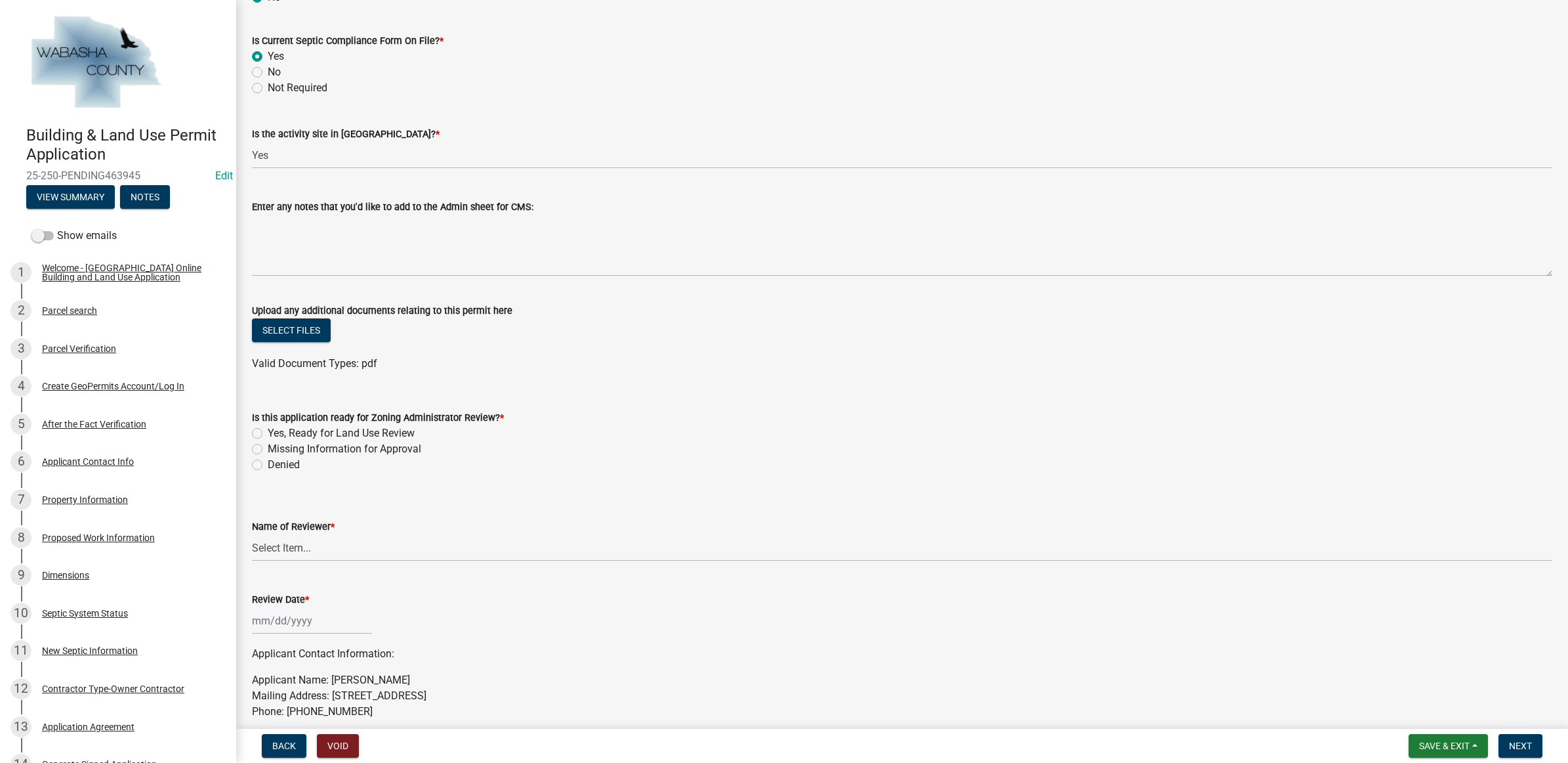
scroll to position [574, 0]
click at [381, 448] on label "Missing Information for Approval" at bounding box center [344, 447] width 154 height 15
click at [276, 447] on input "Missing Information for Approval" at bounding box center [272, 443] width 9 height 9
radio input "true"
click at [344, 543] on select "Select Item... [PERSON_NAME] [PERSON_NAME] [PERSON_NAME]" at bounding box center [901, 546] width 1300 height 27
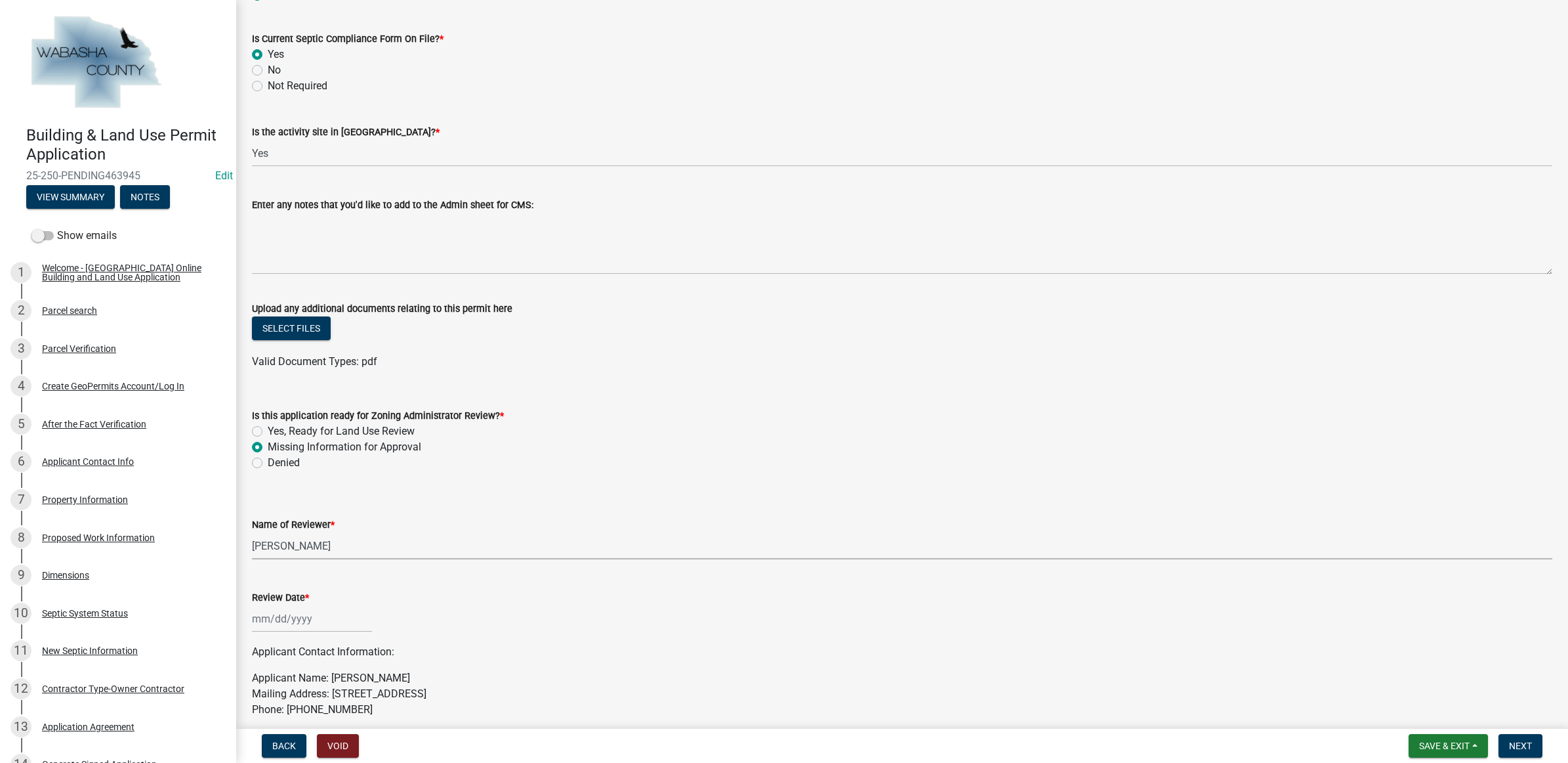
click at [252, 533] on select "Select Item... [PERSON_NAME] [PERSON_NAME] [PERSON_NAME]" at bounding box center [901, 546] width 1300 height 27
select select "754176e7-ccfa-4984-b3bb-101ad8d8d74d"
click at [309, 620] on div at bounding box center [311, 619] width 120 height 27
select select "8"
select select "2025"
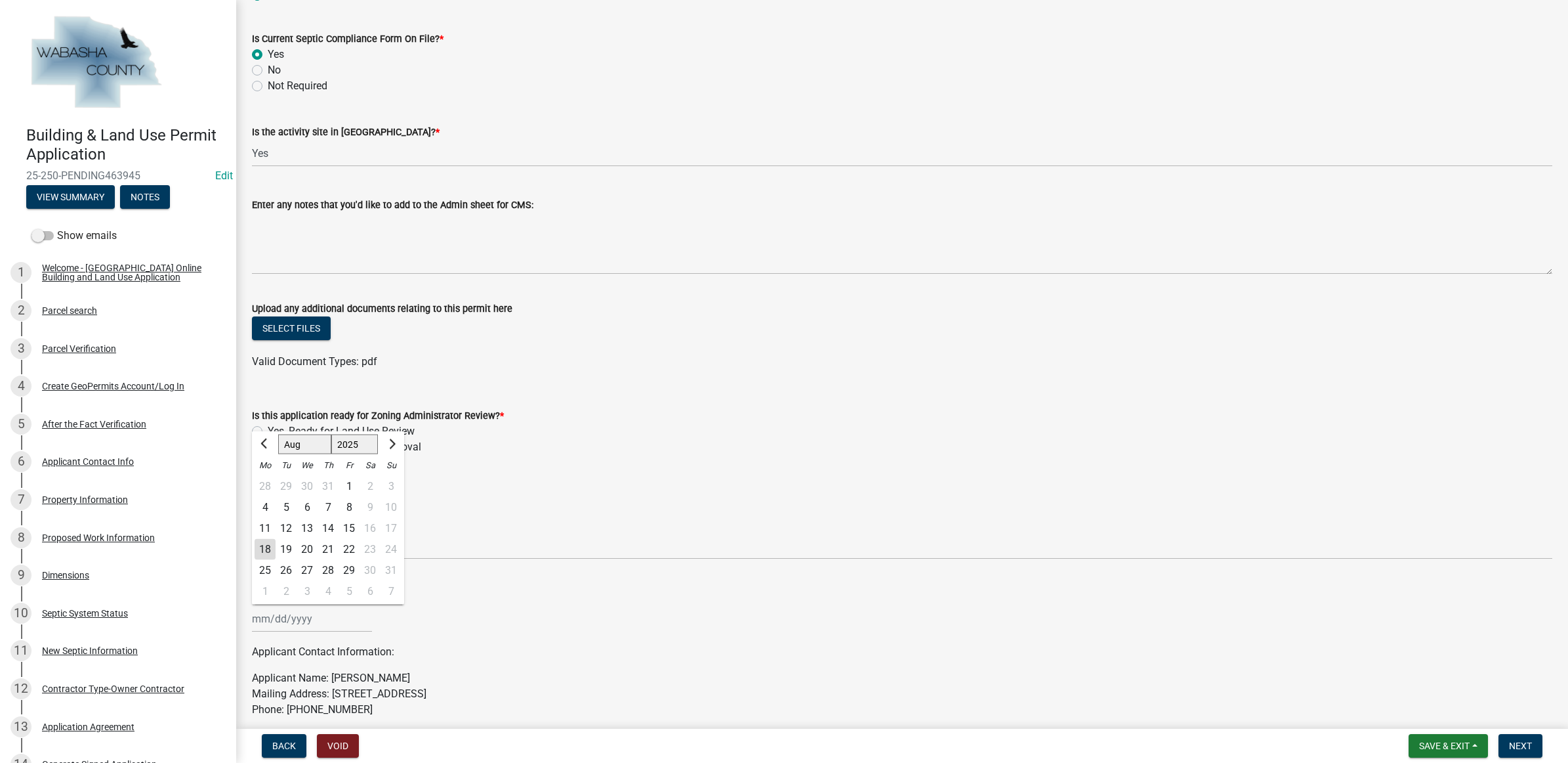
click at [264, 550] on div "18" at bounding box center [264, 549] width 21 height 21
type input "[DATE]"
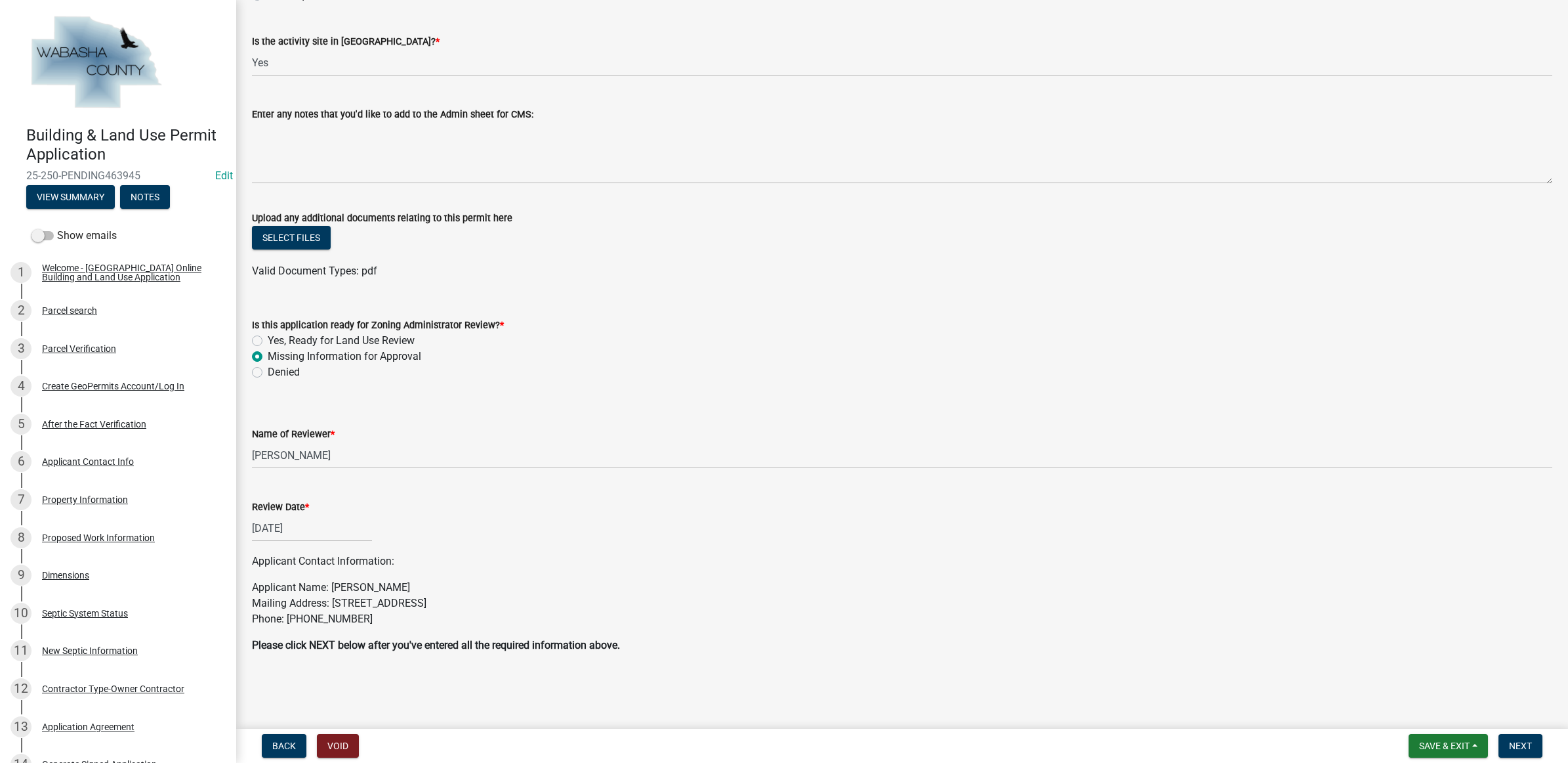
scroll to position [666, 0]
click at [1528, 746] on span "Next" at bounding box center [1520, 746] width 23 height 11
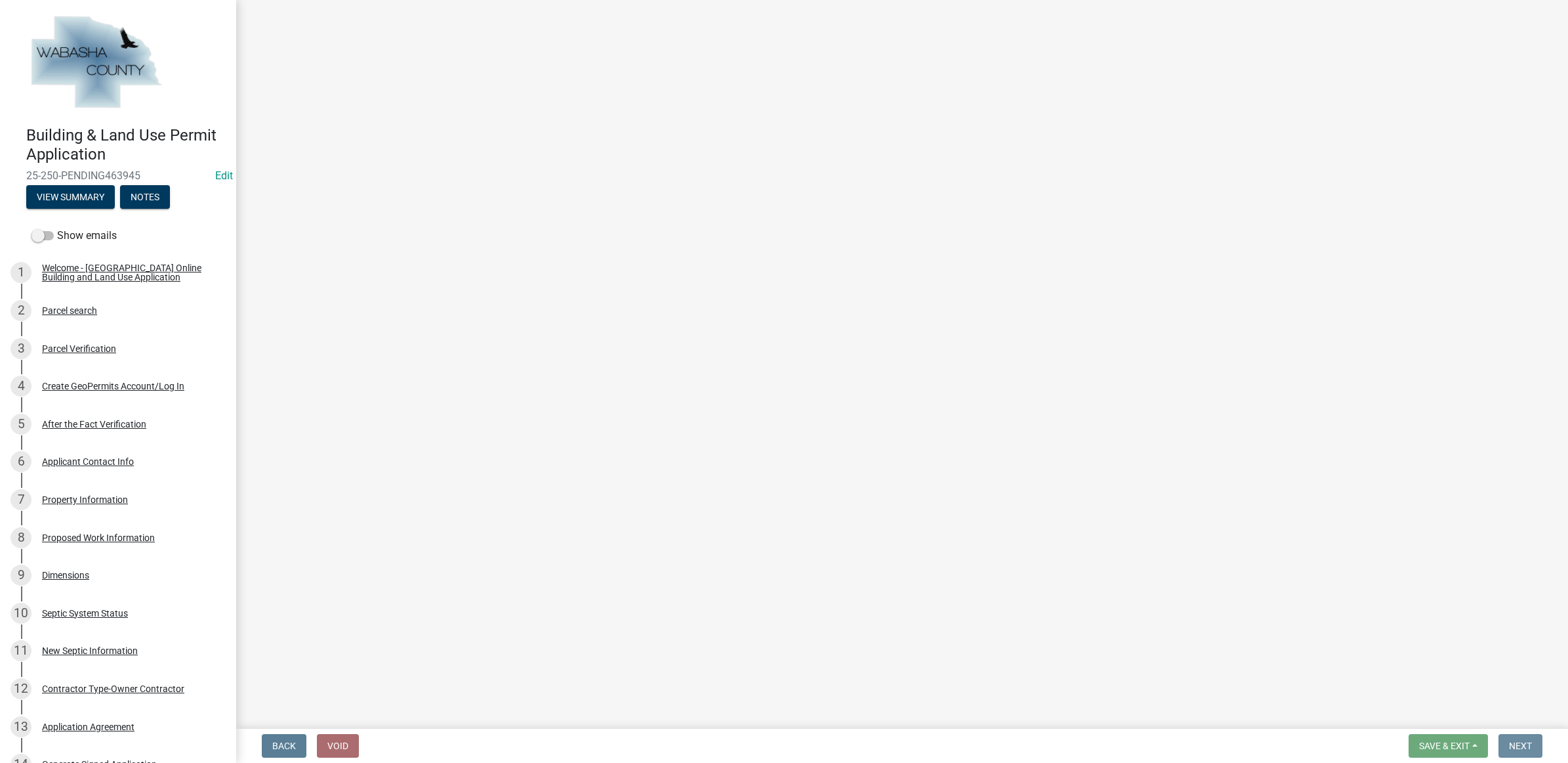
scroll to position [0, 0]
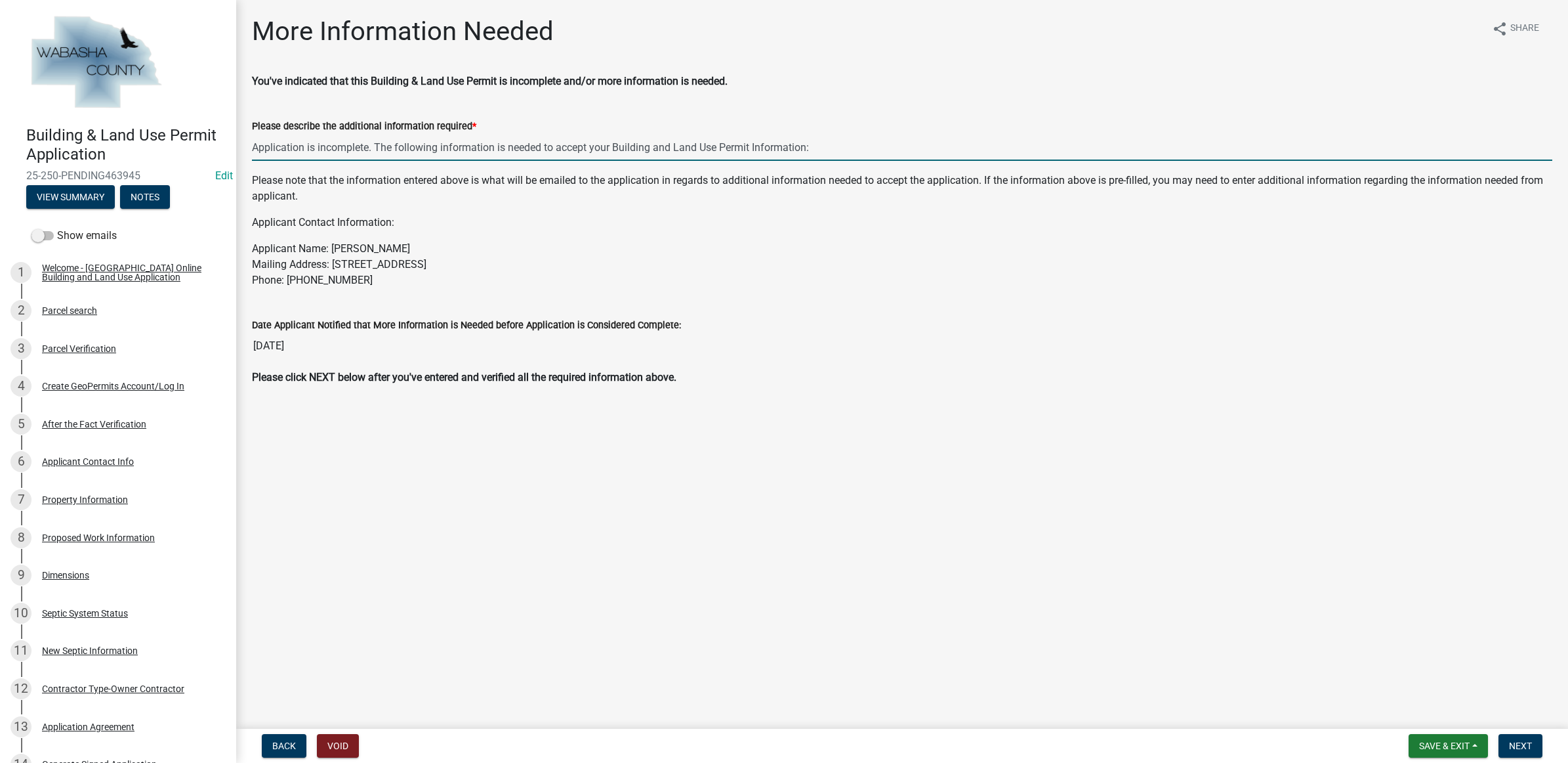
click at [821, 148] on input "Application is incomplete. The following information is needed to accept your B…" at bounding box center [901, 147] width 1300 height 27
drag, startPoint x: 1267, startPoint y: 148, endPoint x: 814, endPoint y: 142, distance: 453.0
click at [814, 142] on input "Application is incomplete. The following information is needed to accept your B…" at bounding box center [901, 147] width 1300 height 27
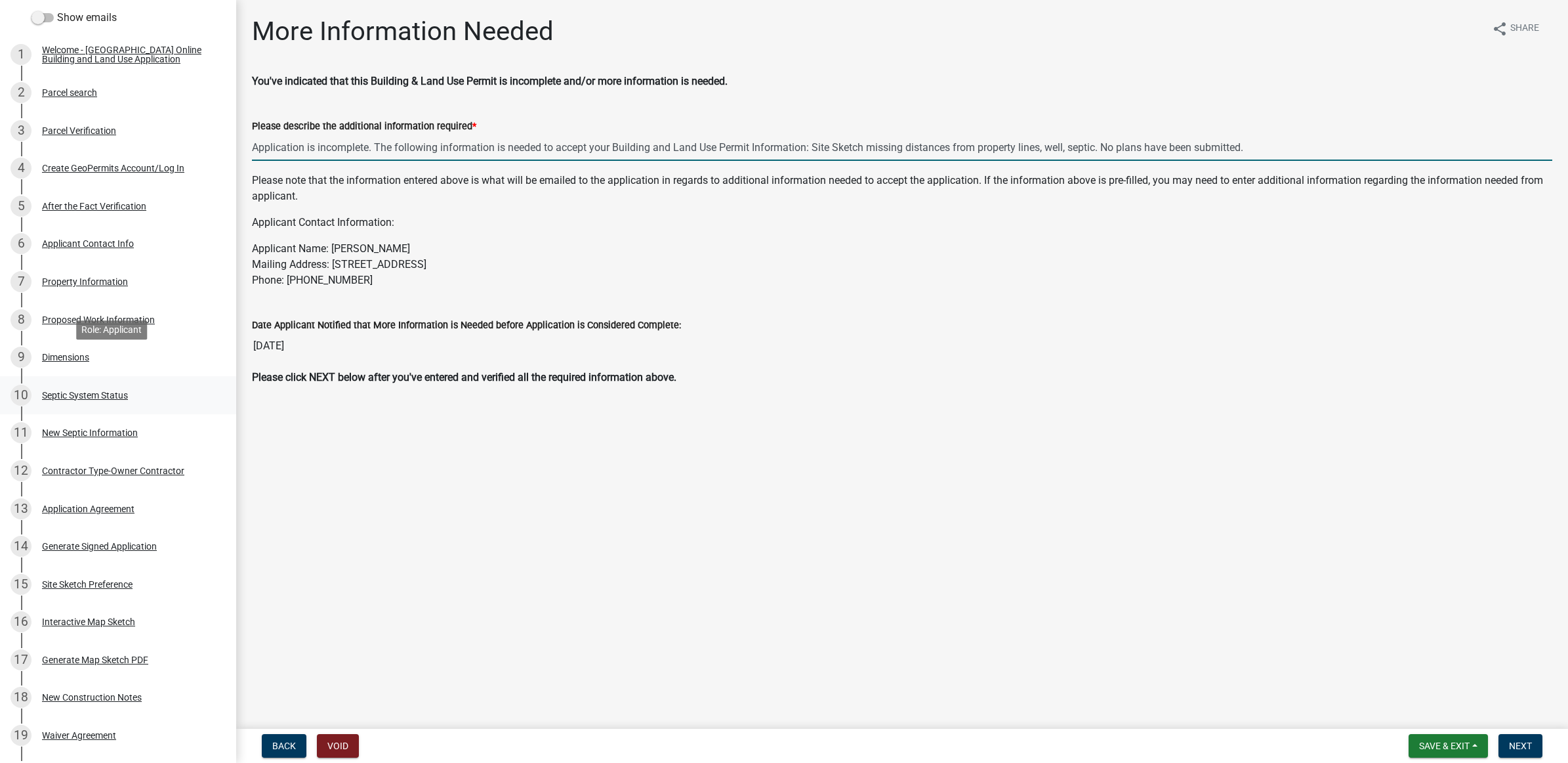
scroll to position [246, 0]
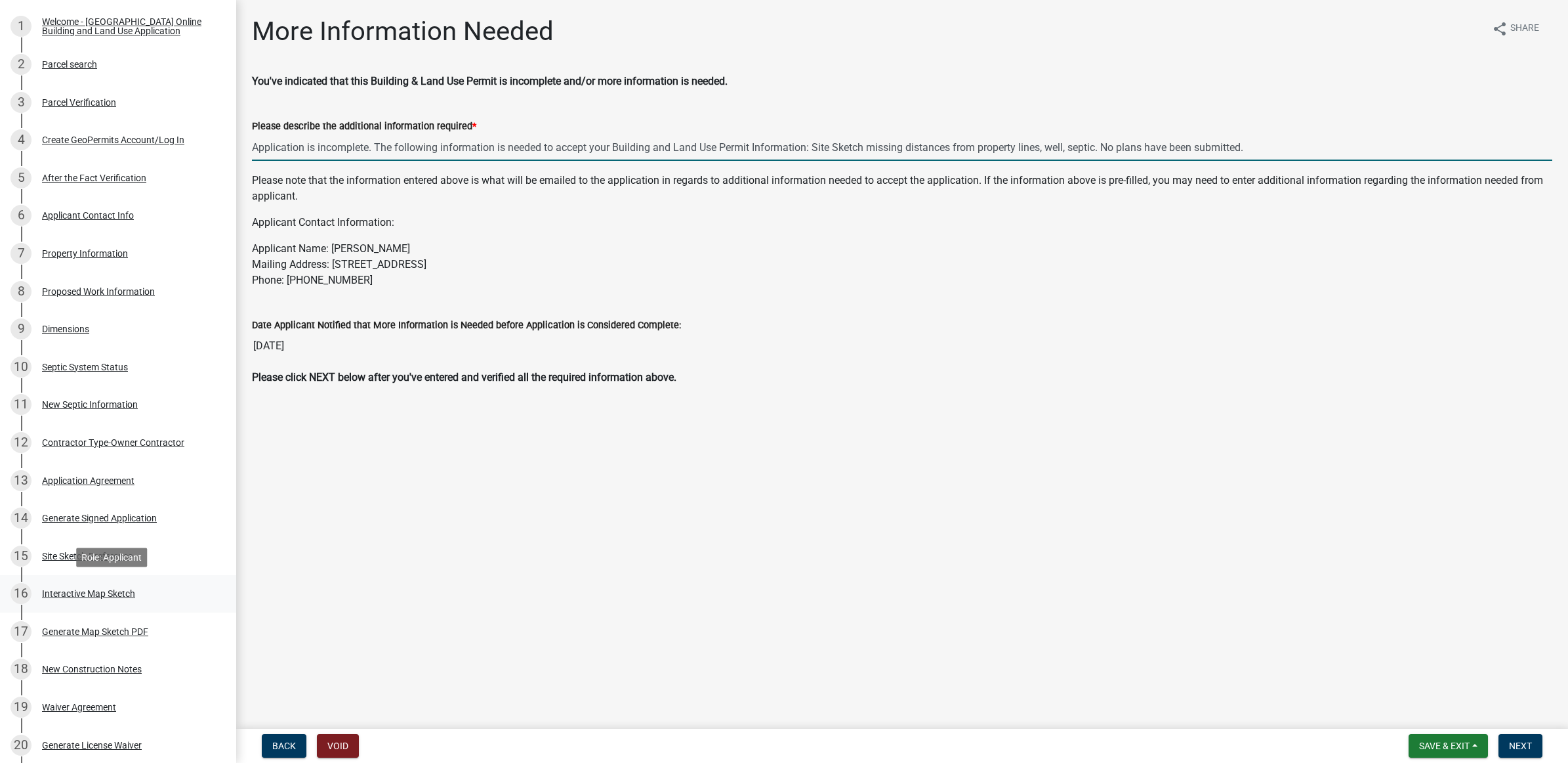
type input "Application is incomplete. The following information is needed to accept your B…"
click at [70, 600] on div "16 Interactive Map Sketch" at bounding box center [113, 593] width 205 height 21
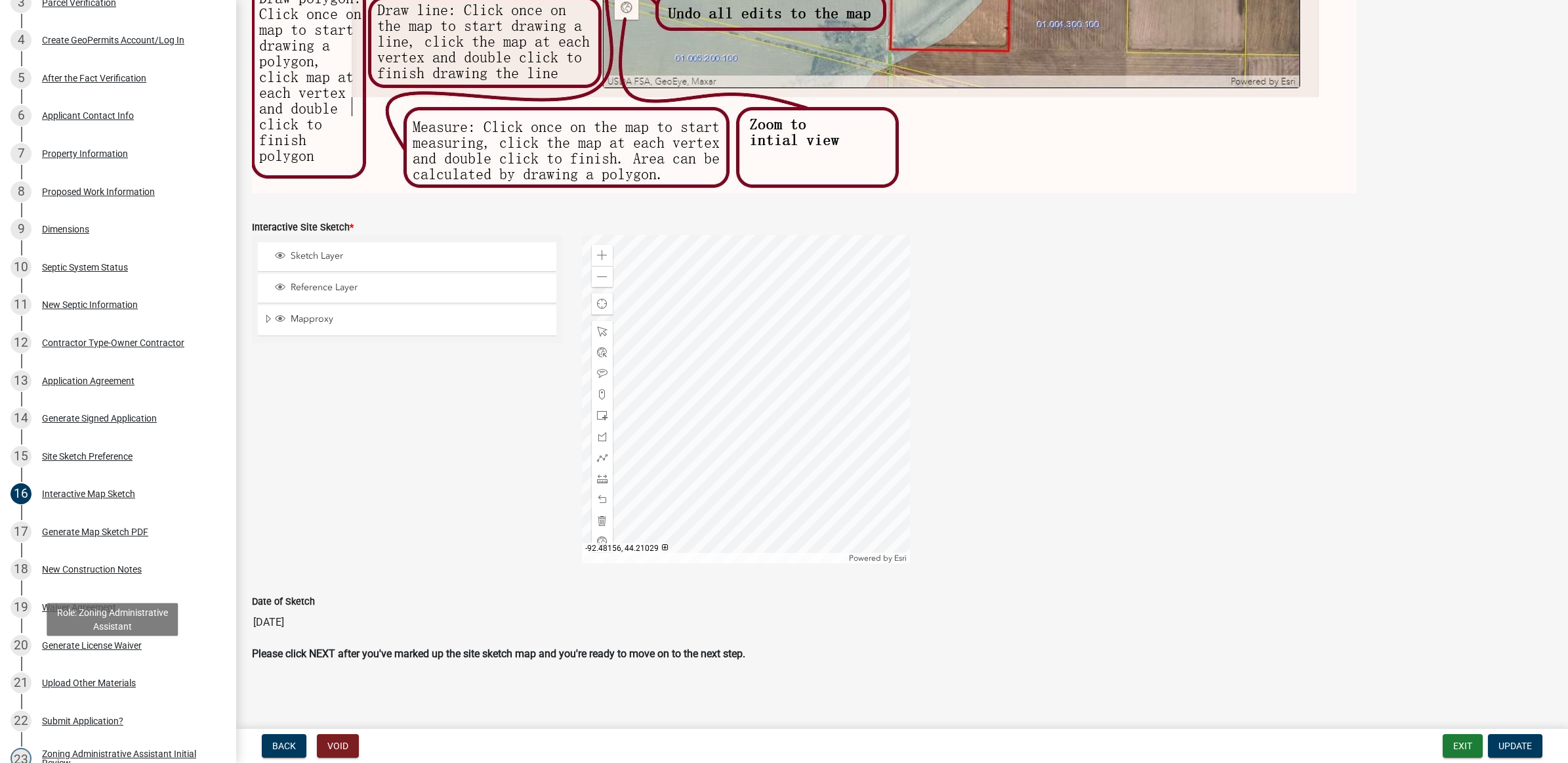
scroll to position [566, 0]
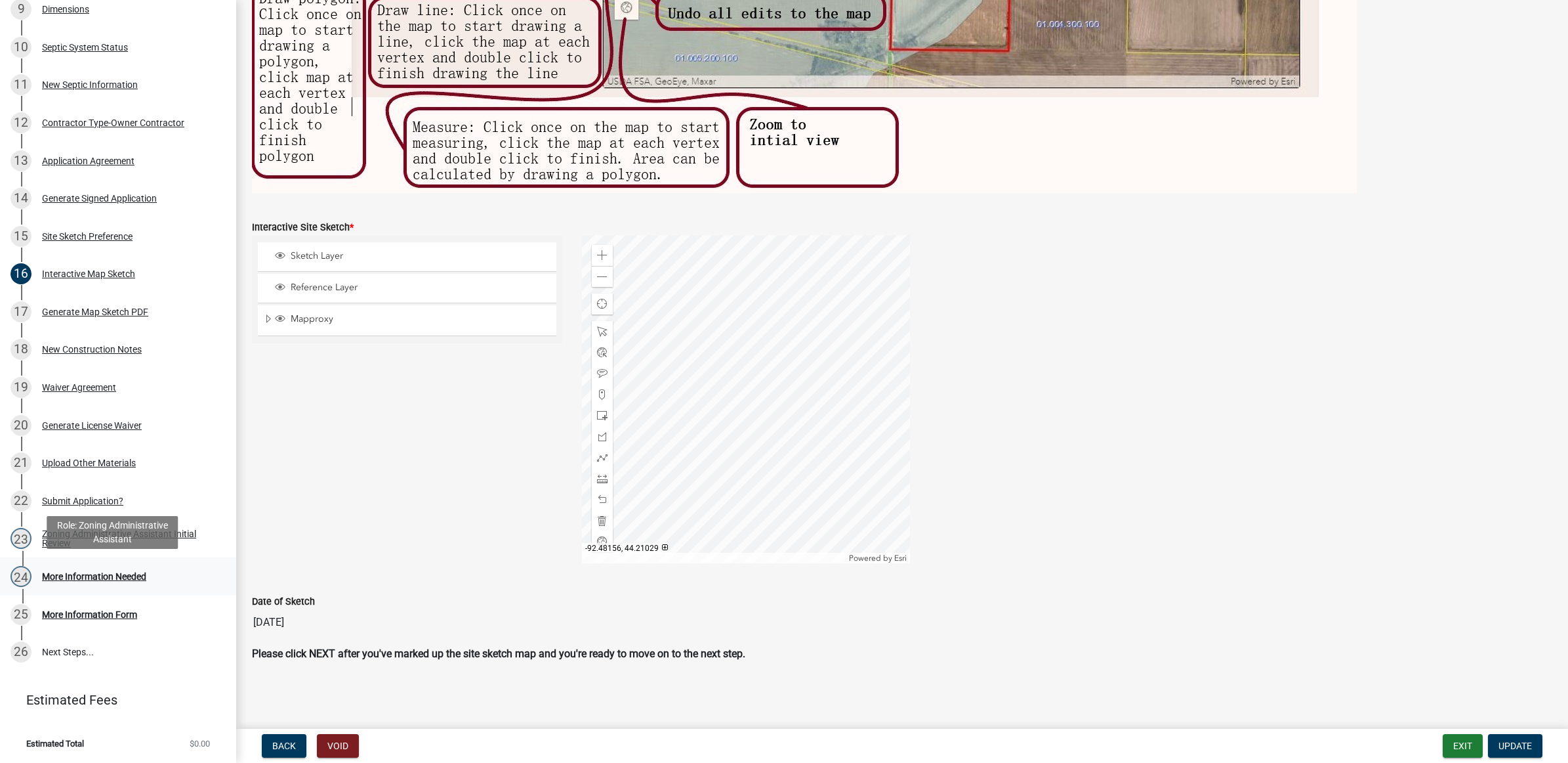
click at [96, 575] on div "More Information Needed" at bounding box center [94, 576] width 104 height 9
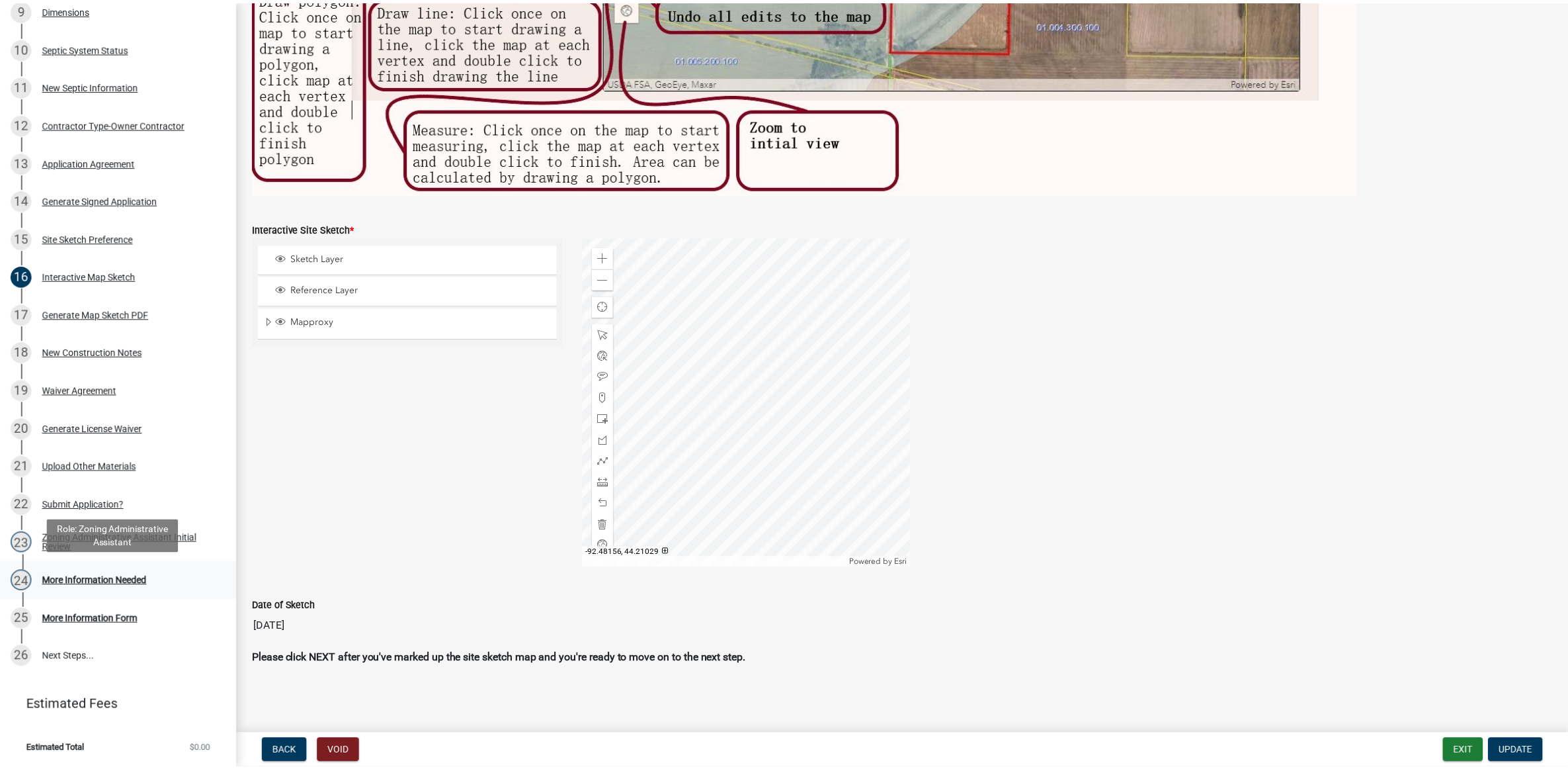
scroll to position [0, 0]
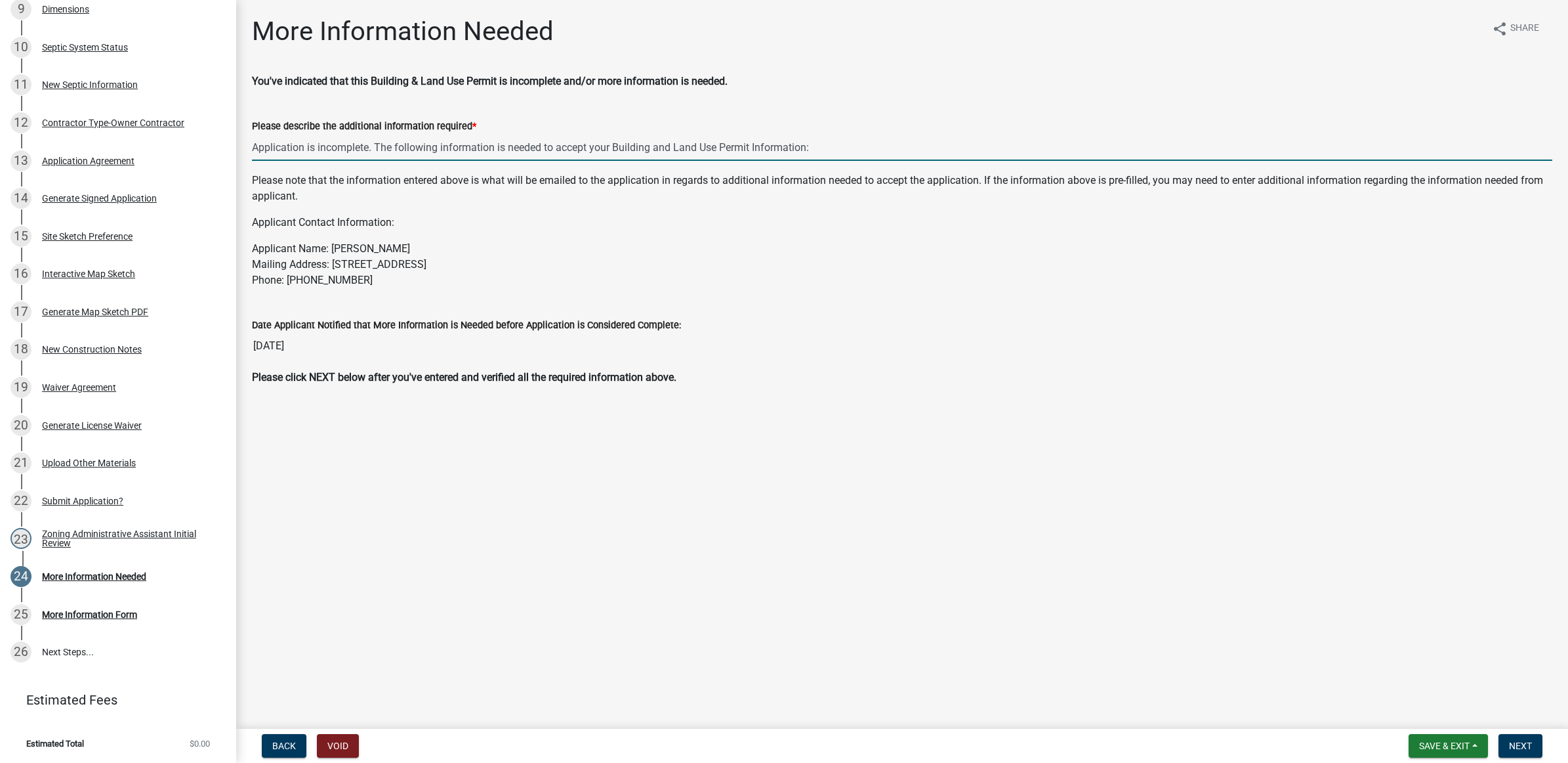
click at [833, 148] on input "Application is incomplete. The following information is needed to accept your B…" at bounding box center [901, 147] width 1300 height 27
paste input "Site Sketch missing distances from property lines, well, septic. No plans have …"
click at [905, 144] on input "Application is incomplete. The following information is needed to accept your B…" at bounding box center [901, 147] width 1300 height 27
type input "Application is incomplete. The following information is needed to accept your B…"
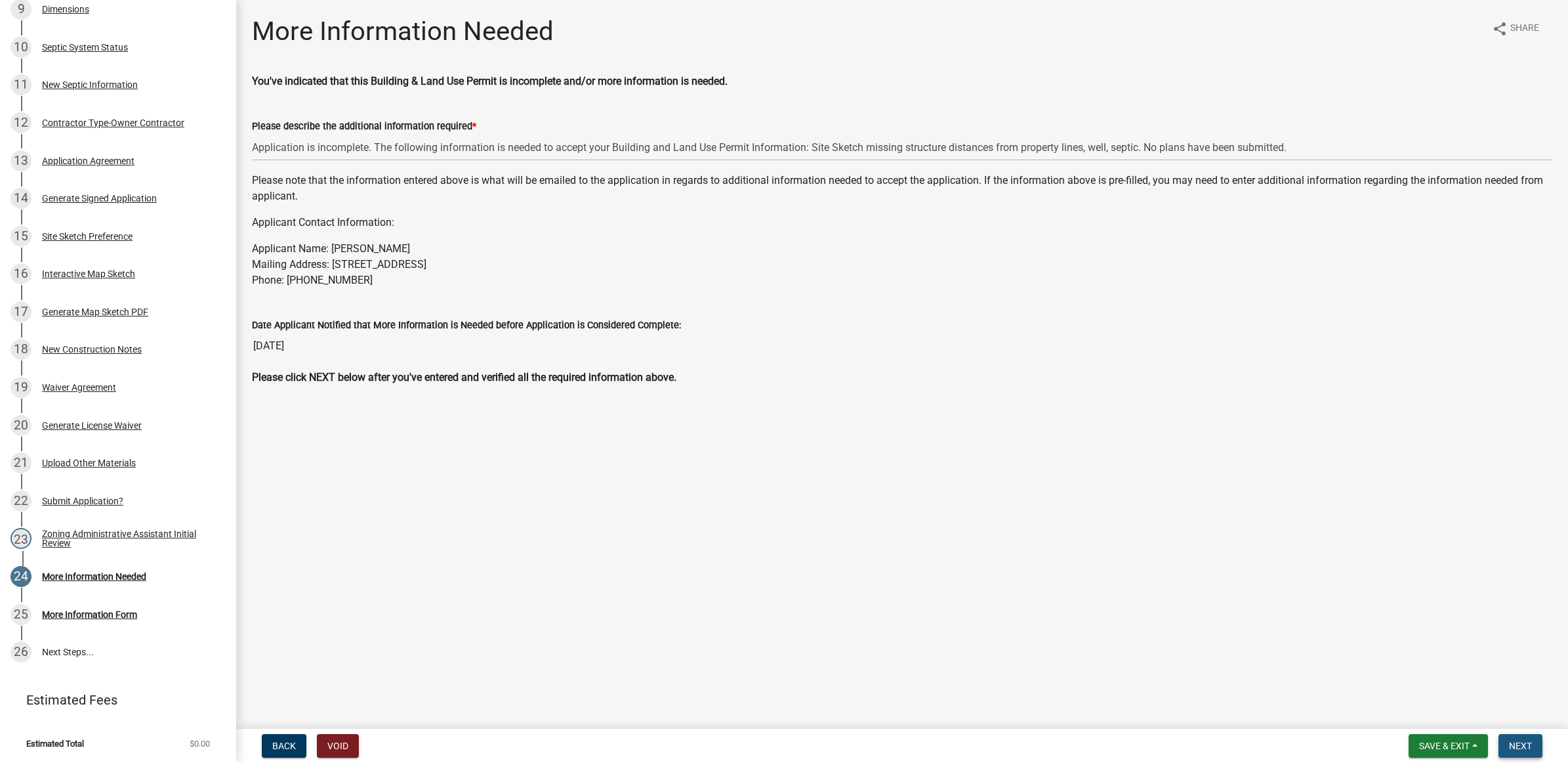
click at [1515, 745] on span "Next" at bounding box center [1520, 746] width 23 height 11
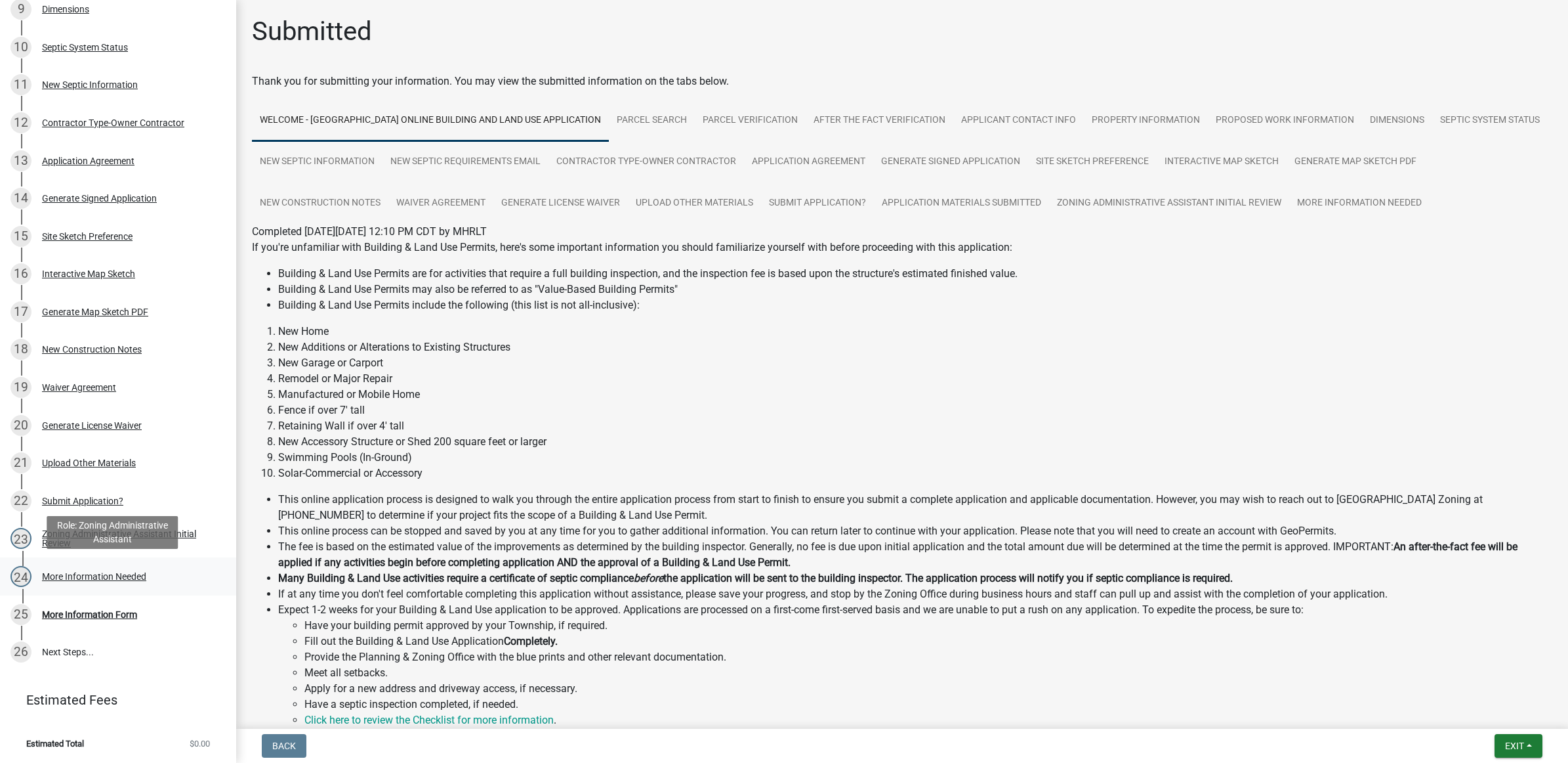
click at [135, 572] on div "More Information Needed" at bounding box center [94, 576] width 104 height 9
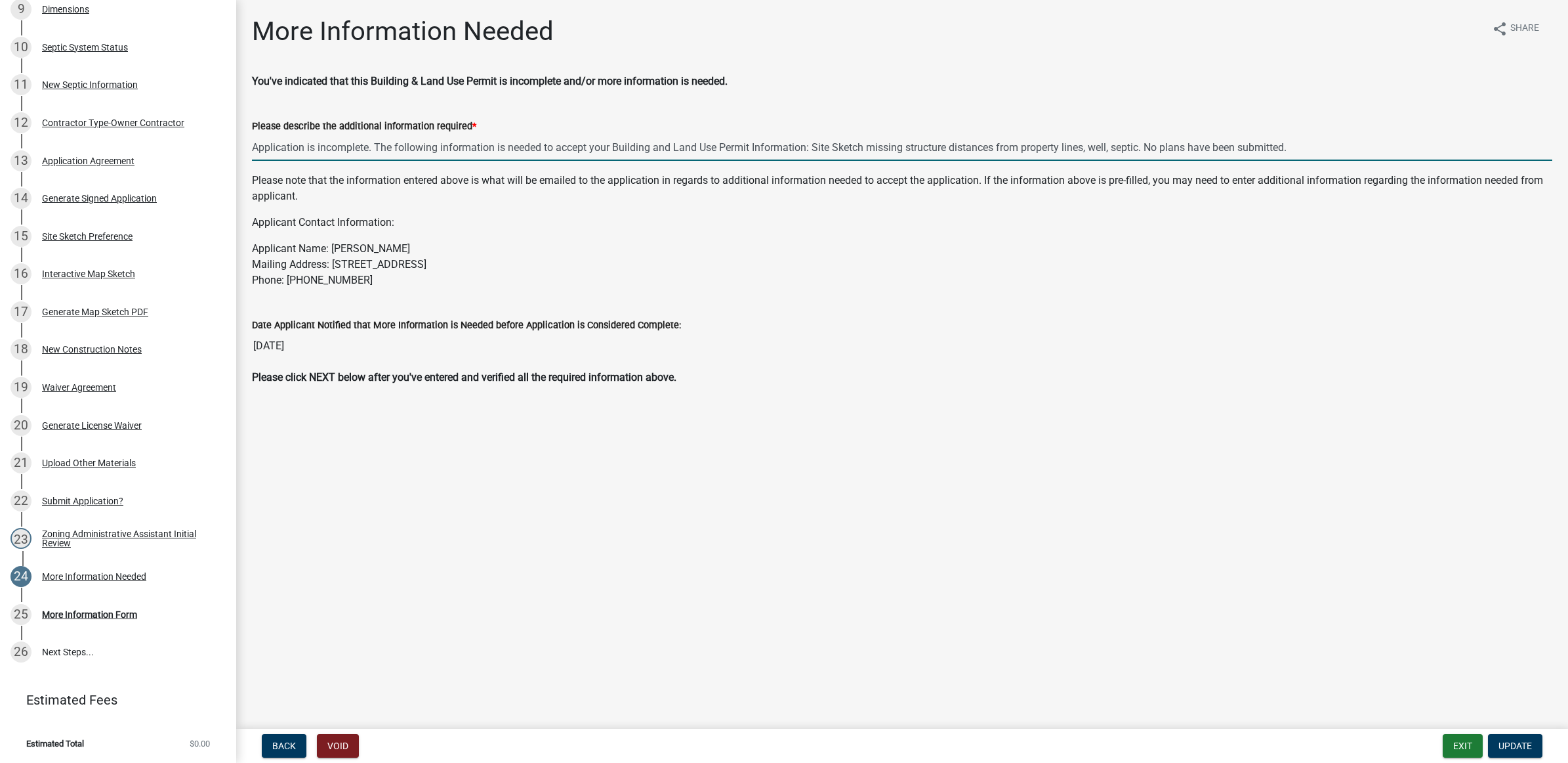
click at [1160, 145] on input "Application is incomplete. The following information is needed to accept your B…" at bounding box center [901, 147] width 1300 height 27
click at [1332, 146] on input "Application is incomplete. The following information is needed to accept your B…" at bounding box center [901, 147] width 1300 height 27
type input "Application is incomplete. The following information is needed to accept your B…"
click at [1504, 756] on button "Update" at bounding box center [1514, 746] width 54 height 24
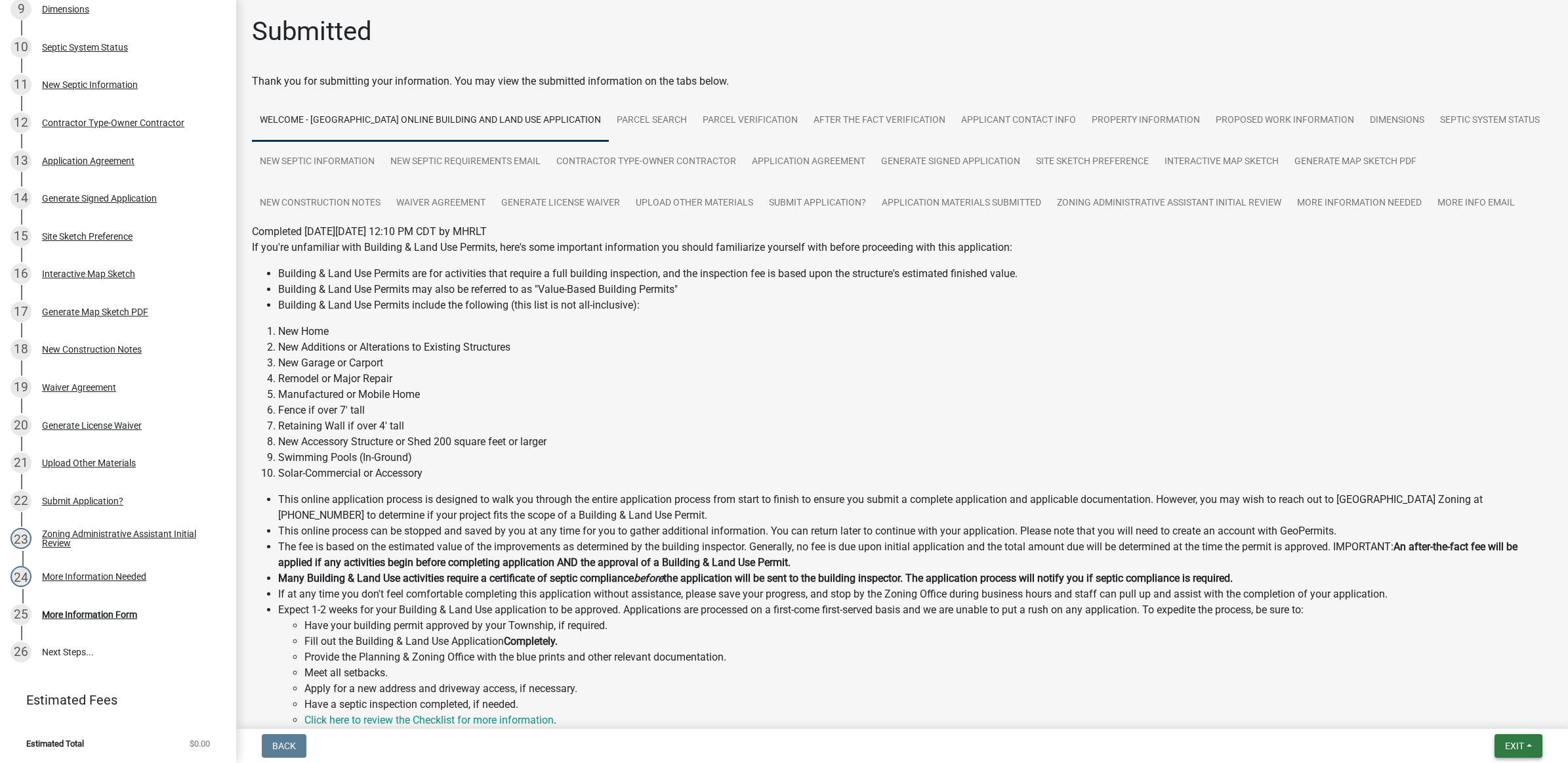
click at [1518, 740] on span "Exit" at bounding box center [1514, 746] width 19 height 11
click at [1517, 713] on button "Save & Exit" at bounding box center [1489, 712] width 105 height 32
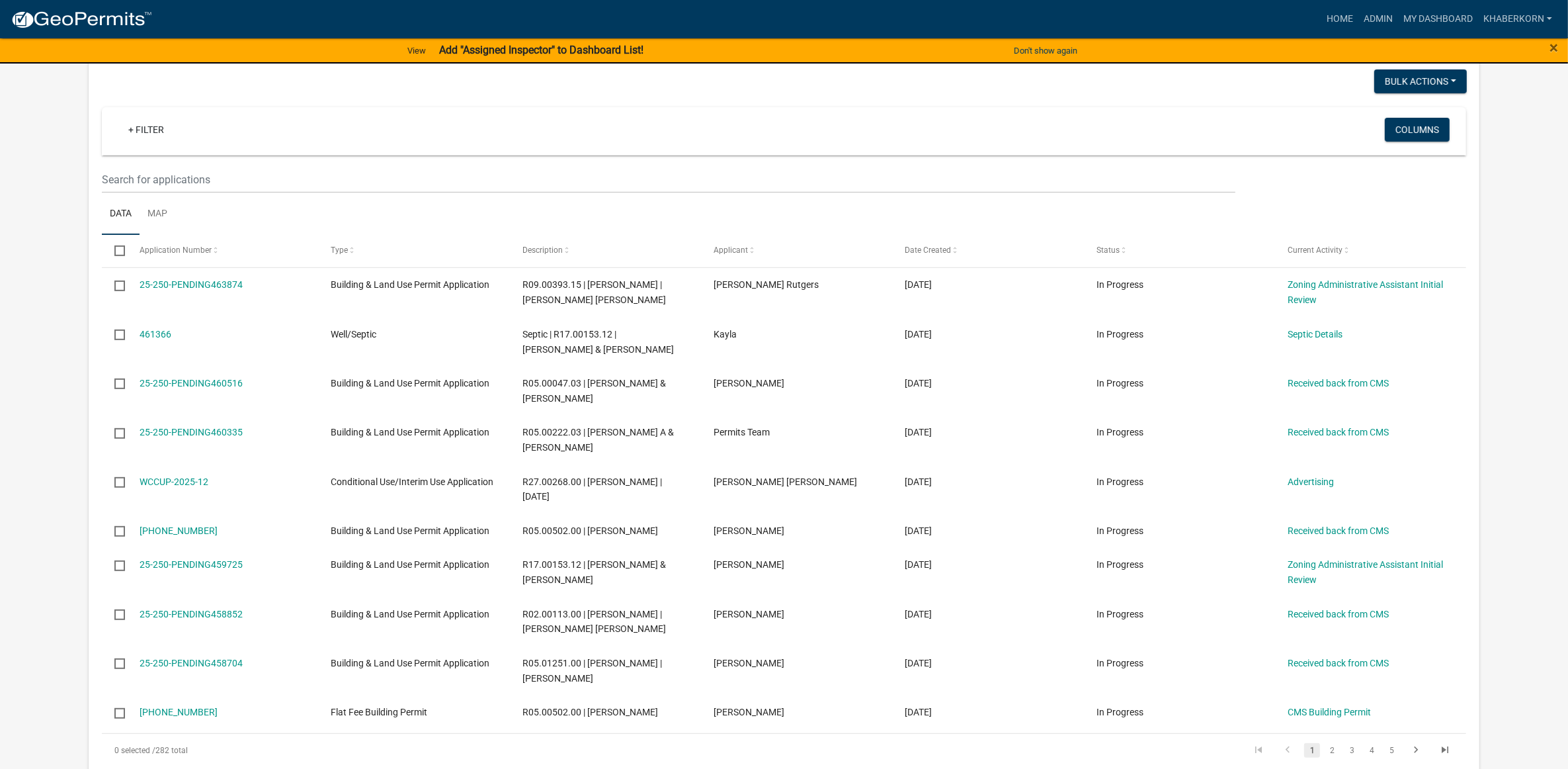
scroll to position [661, 0]
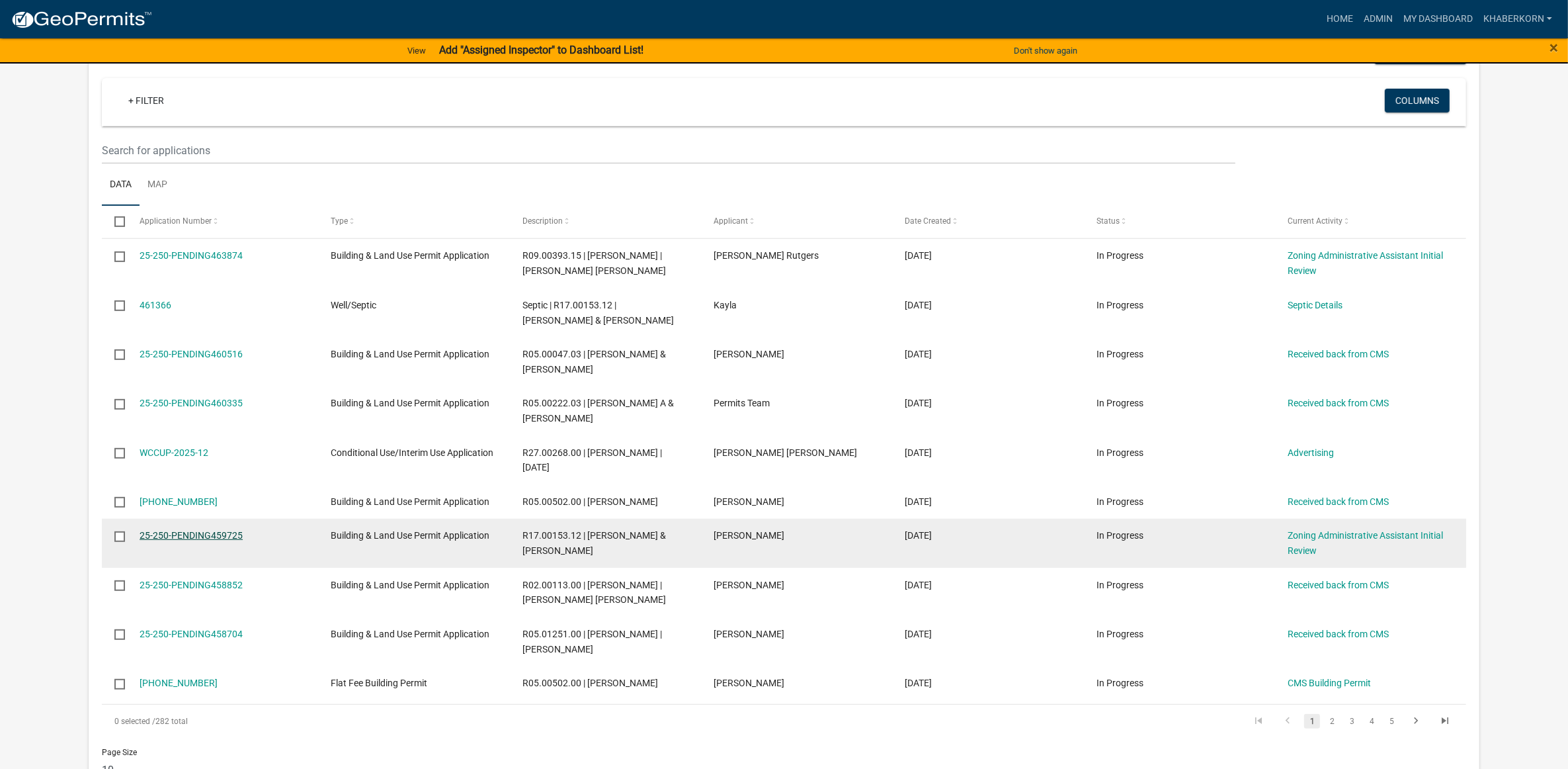
click at [227, 540] on link "25-250-PENDING459725" at bounding box center [191, 535] width 103 height 11
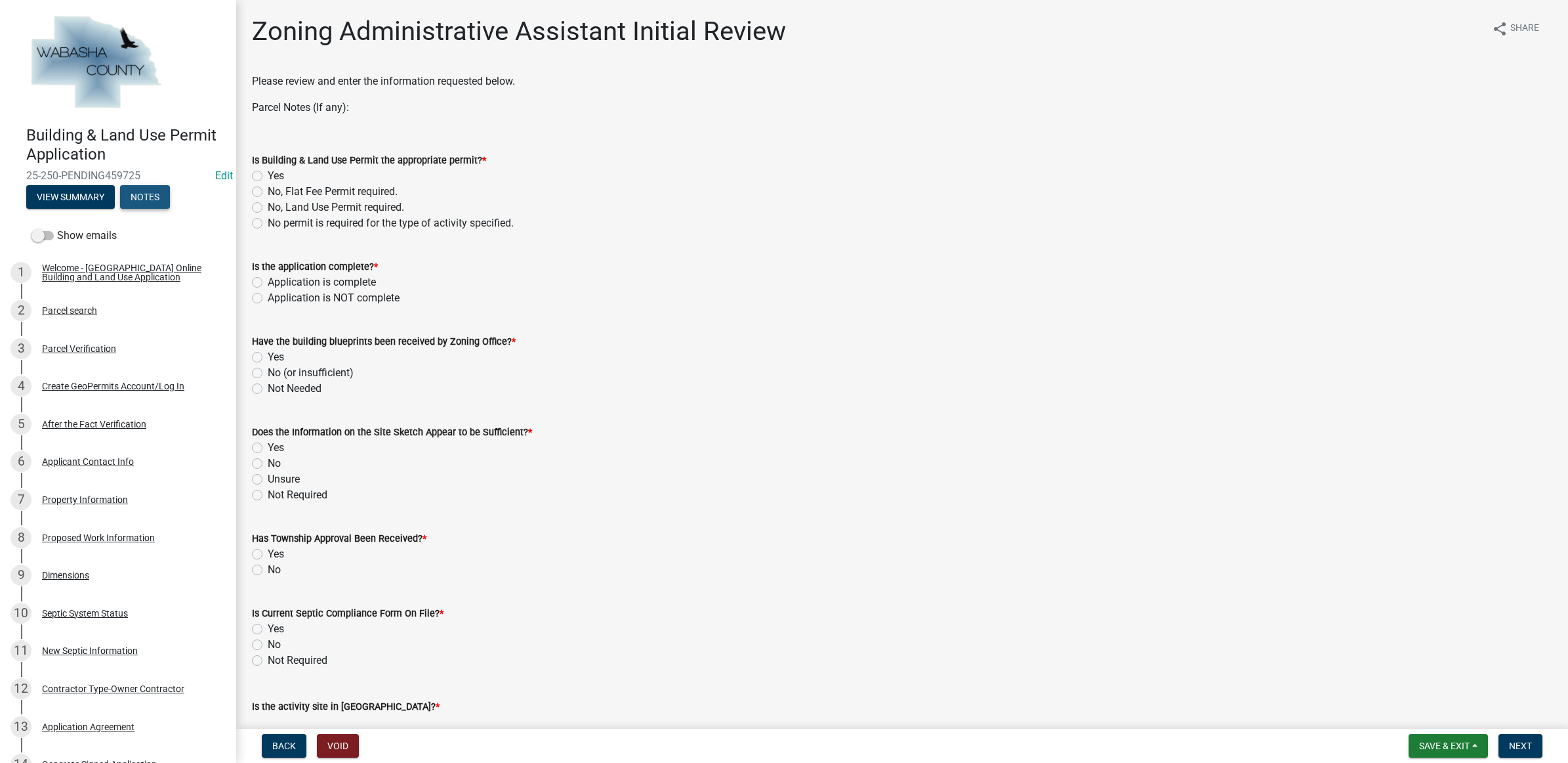
click at [152, 198] on button "Notes" at bounding box center [145, 197] width 50 height 24
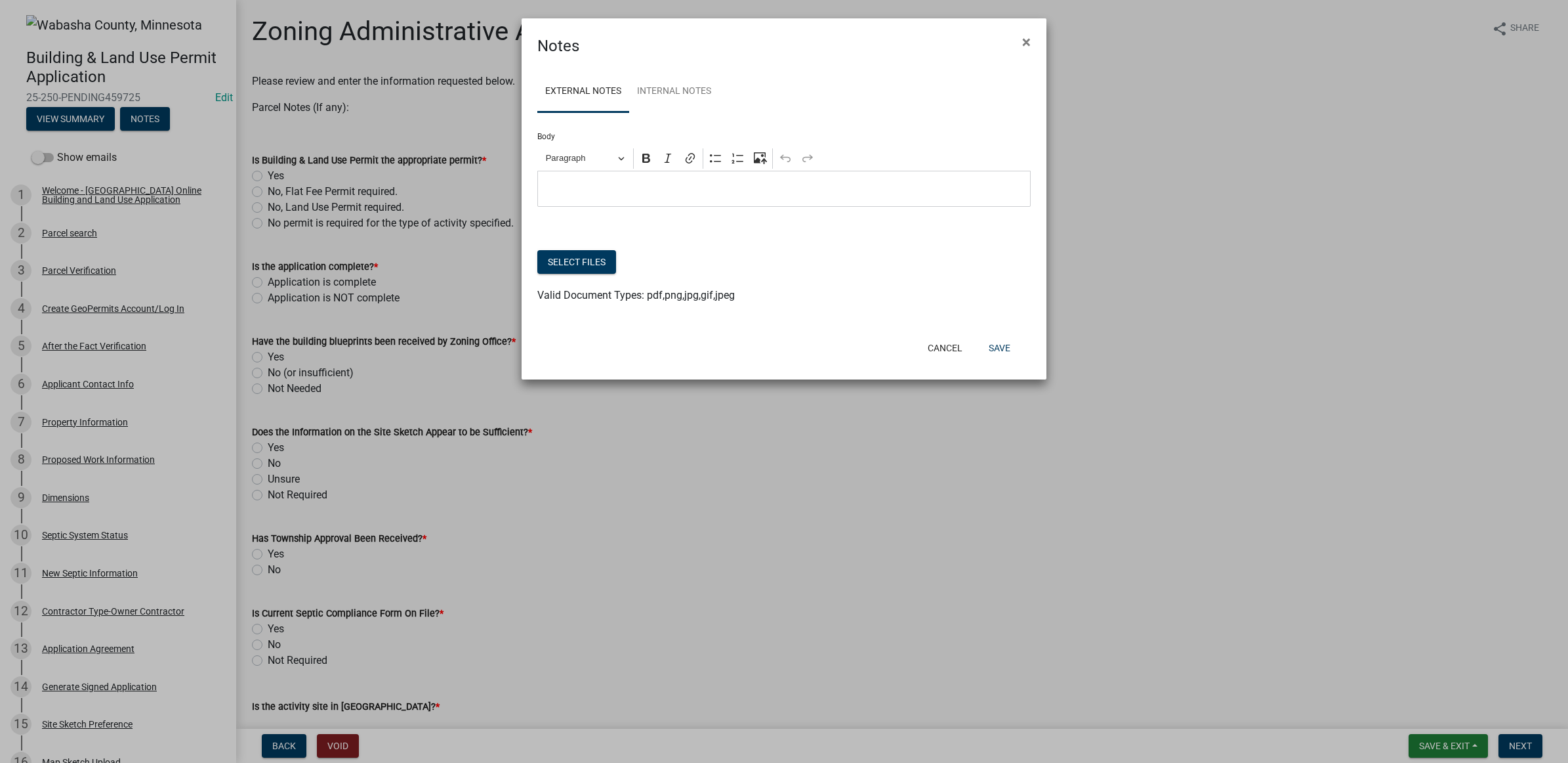
click at [572, 189] on p "Editor editing area: main. Press Alt+0 for help." at bounding box center [784, 189] width 479 height 15
click at [992, 346] on button "Save" at bounding box center [999, 347] width 43 height 24
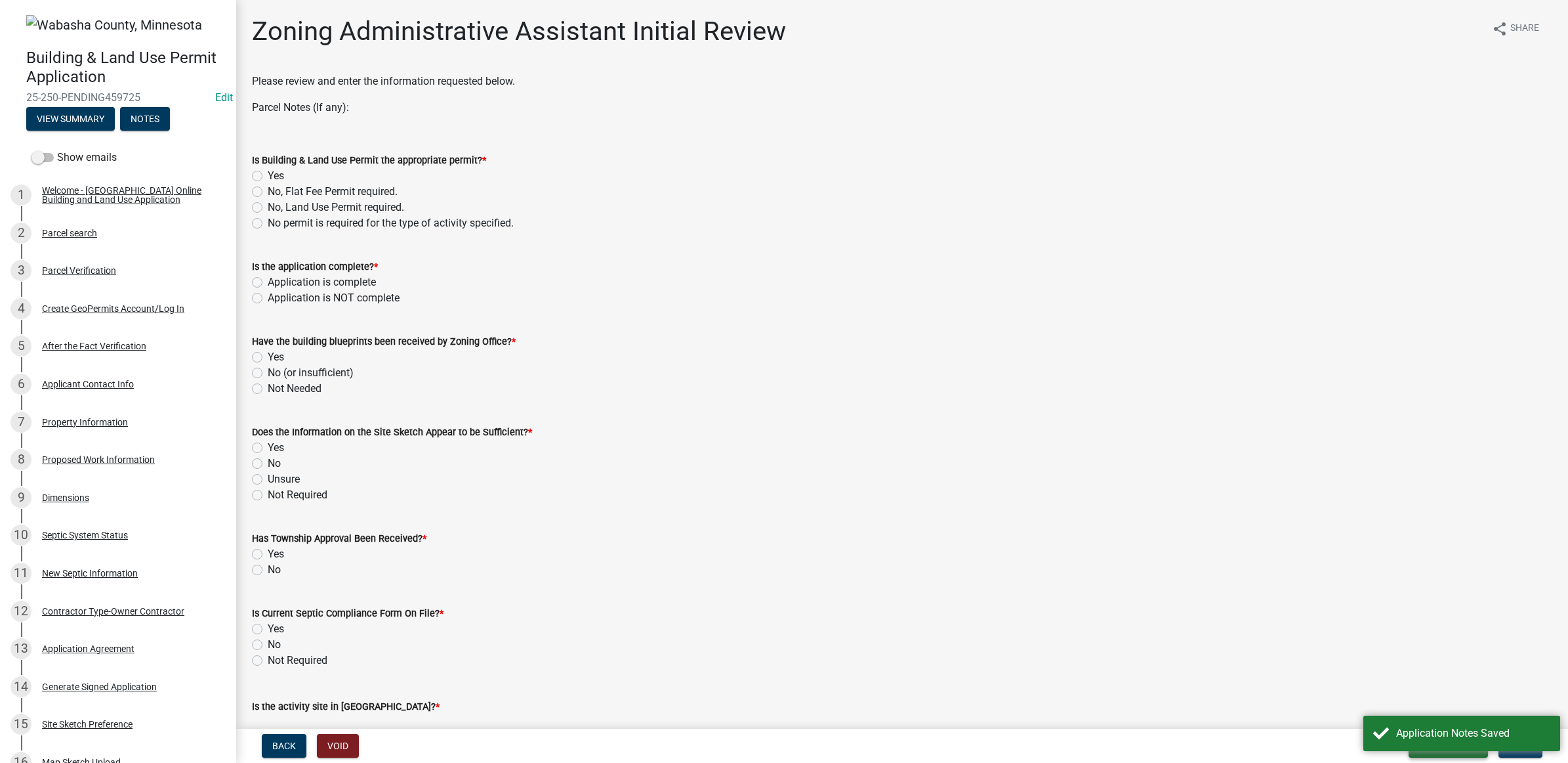
click at [1422, 756] on button "Save & Exit" at bounding box center [1448, 746] width 79 height 24
click at [1421, 706] on button "Save & Exit" at bounding box center [1435, 712] width 105 height 32
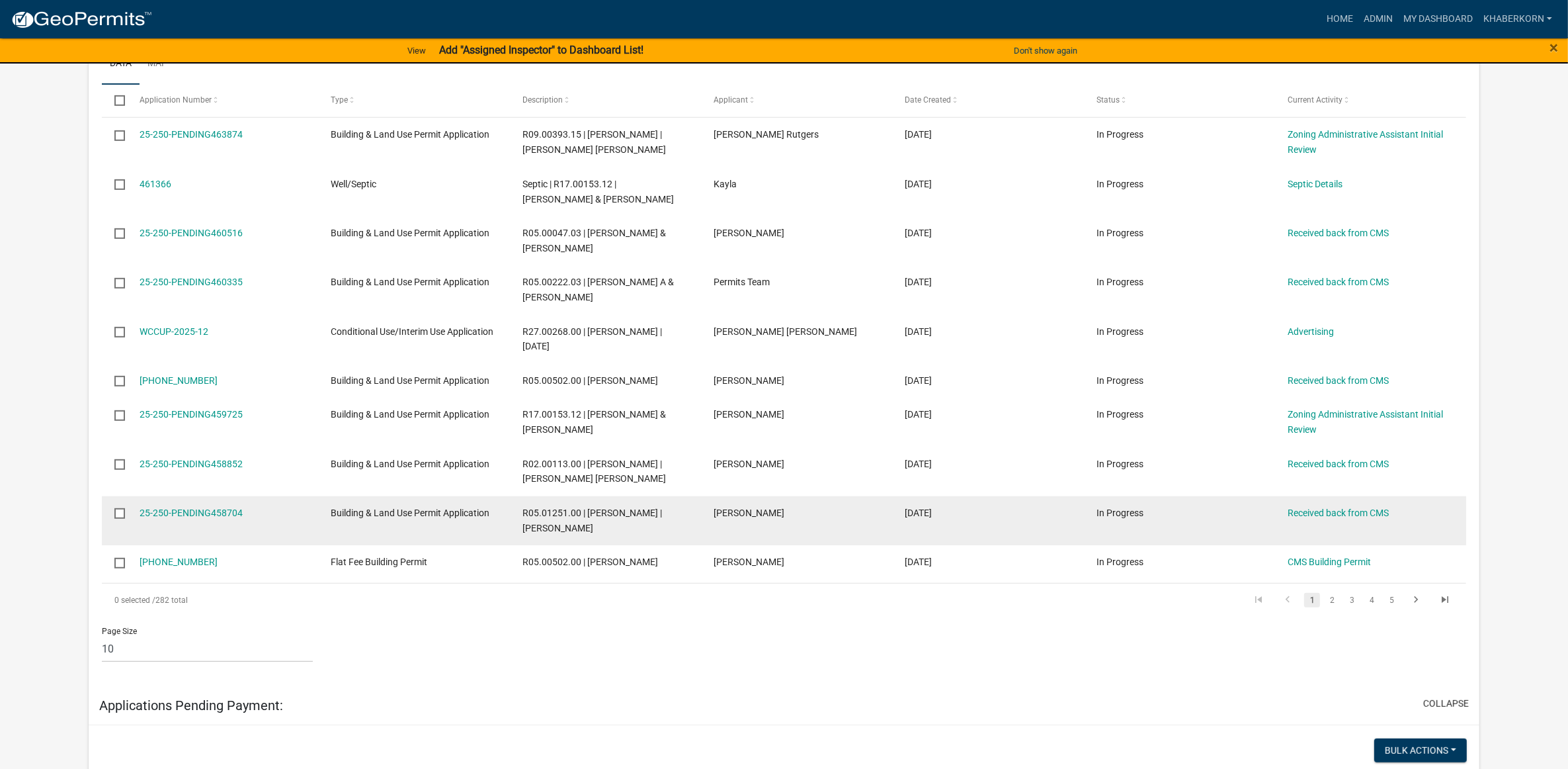
scroll to position [754, 0]
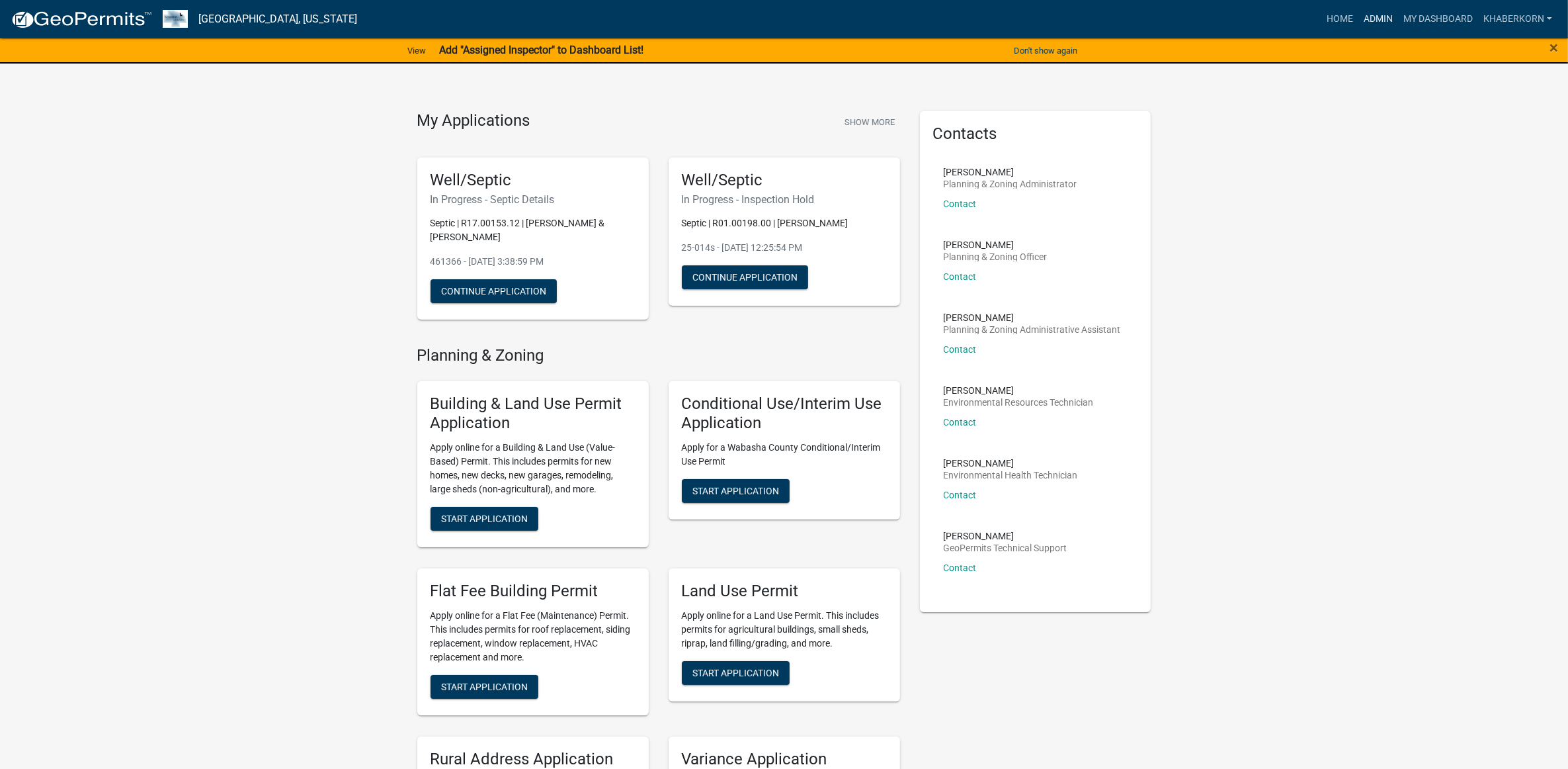
click at [1371, 20] on link "Admin" at bounding box center [1378, 19] width 40 height 25
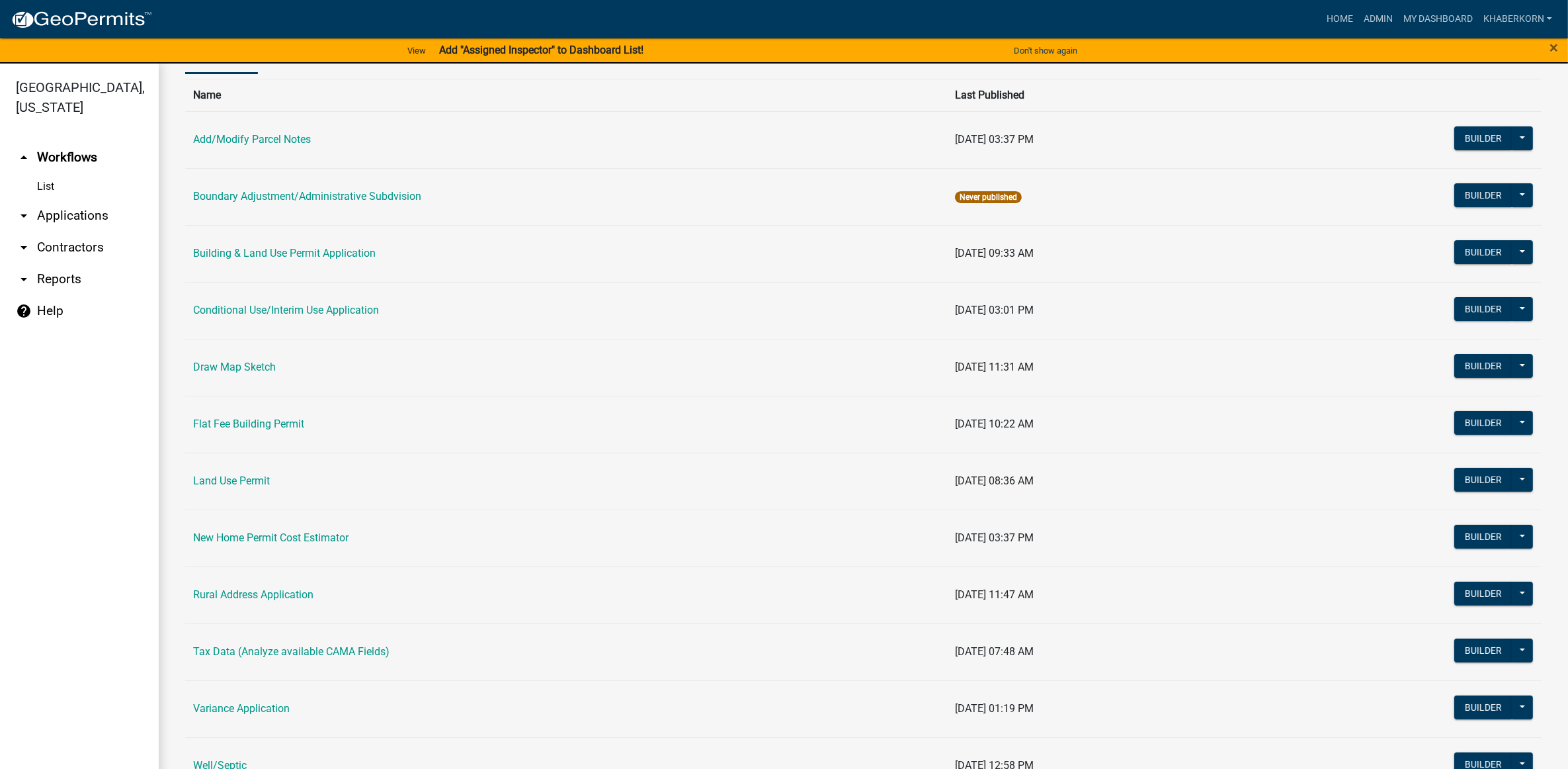
scroll to position [190, 0]
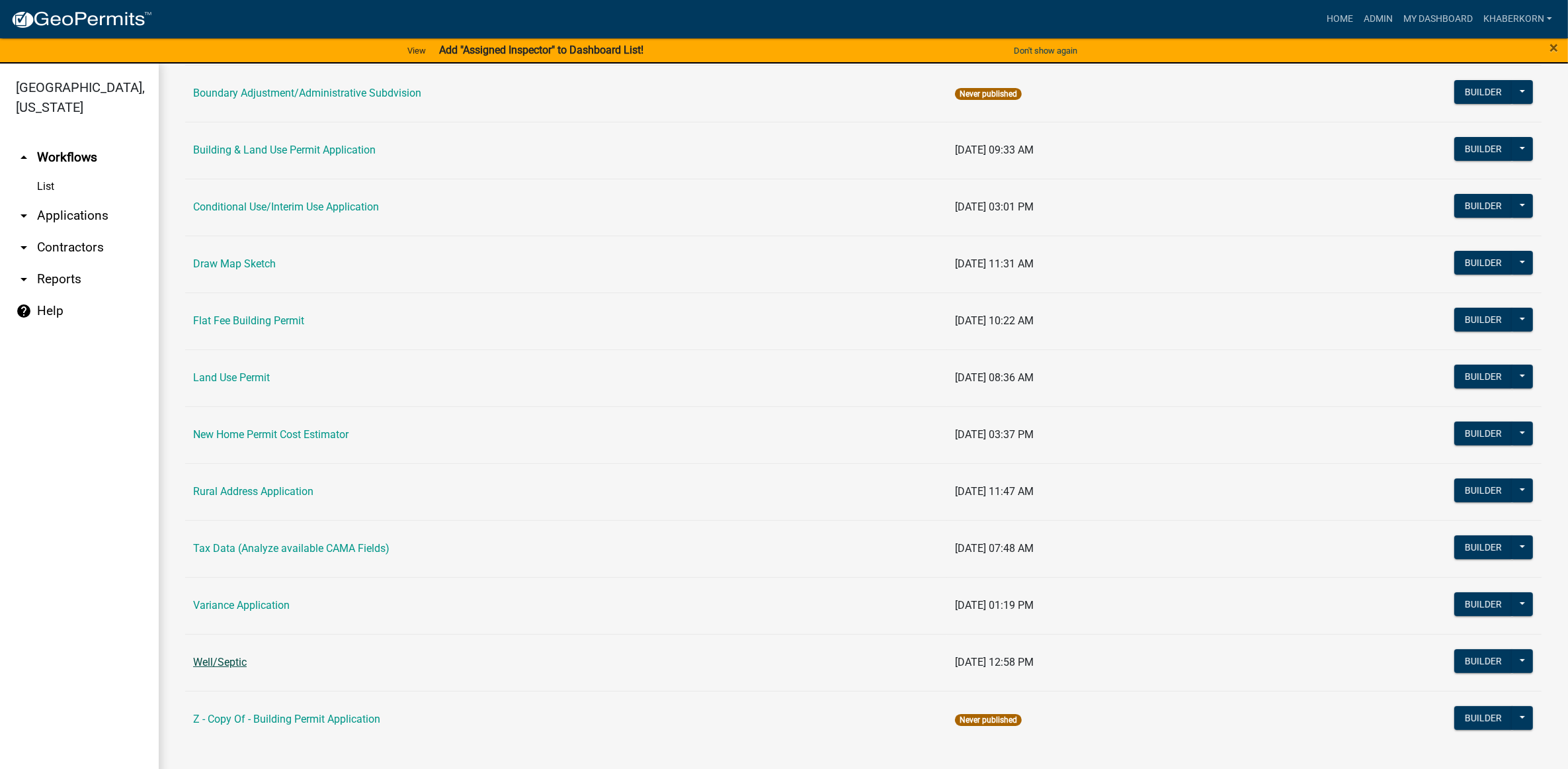
click at [229, 660] on link "Well/Septic" at bounding box center [219, 661] width 53 height 13
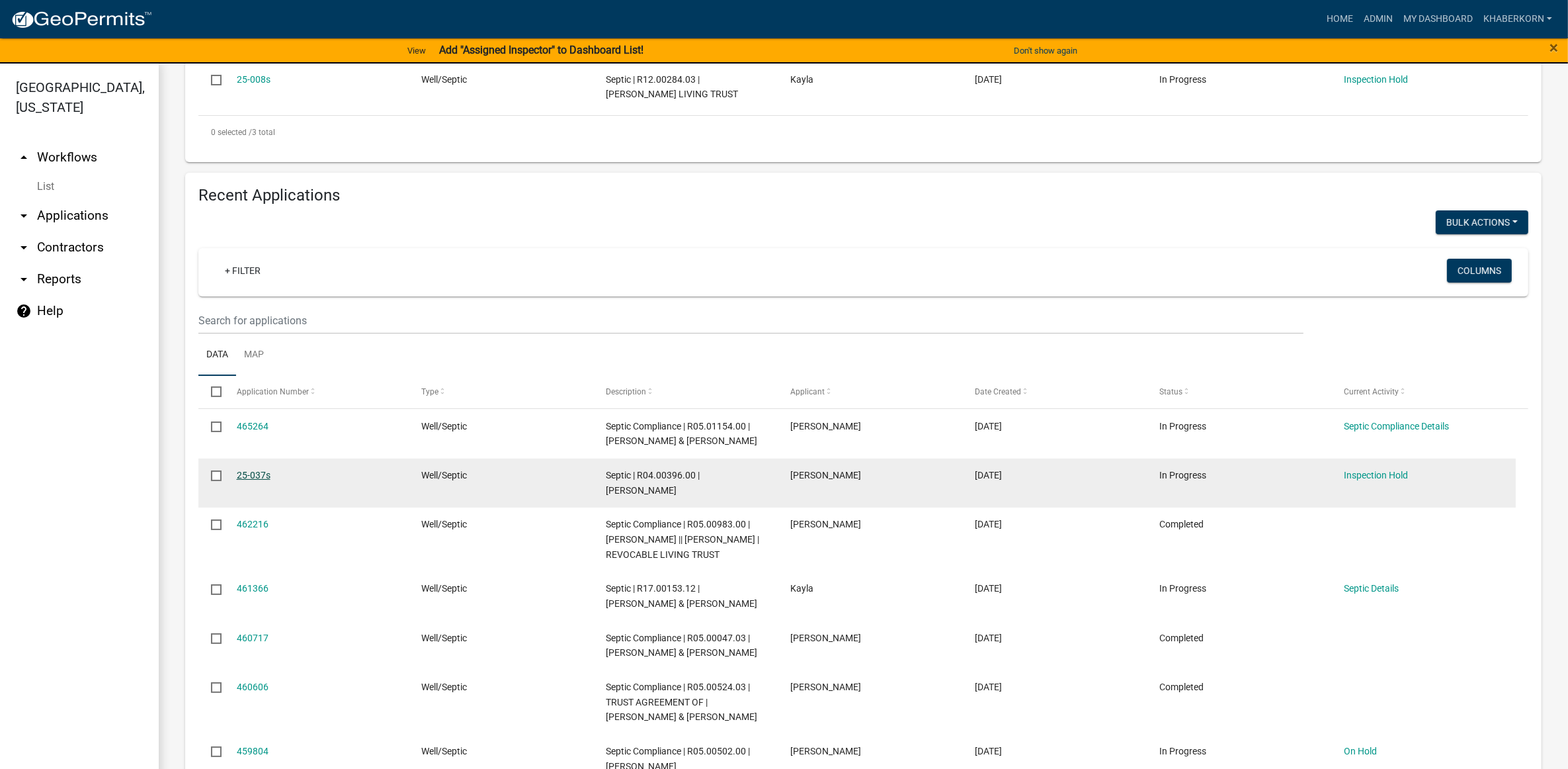
scroll to position [496, 0]
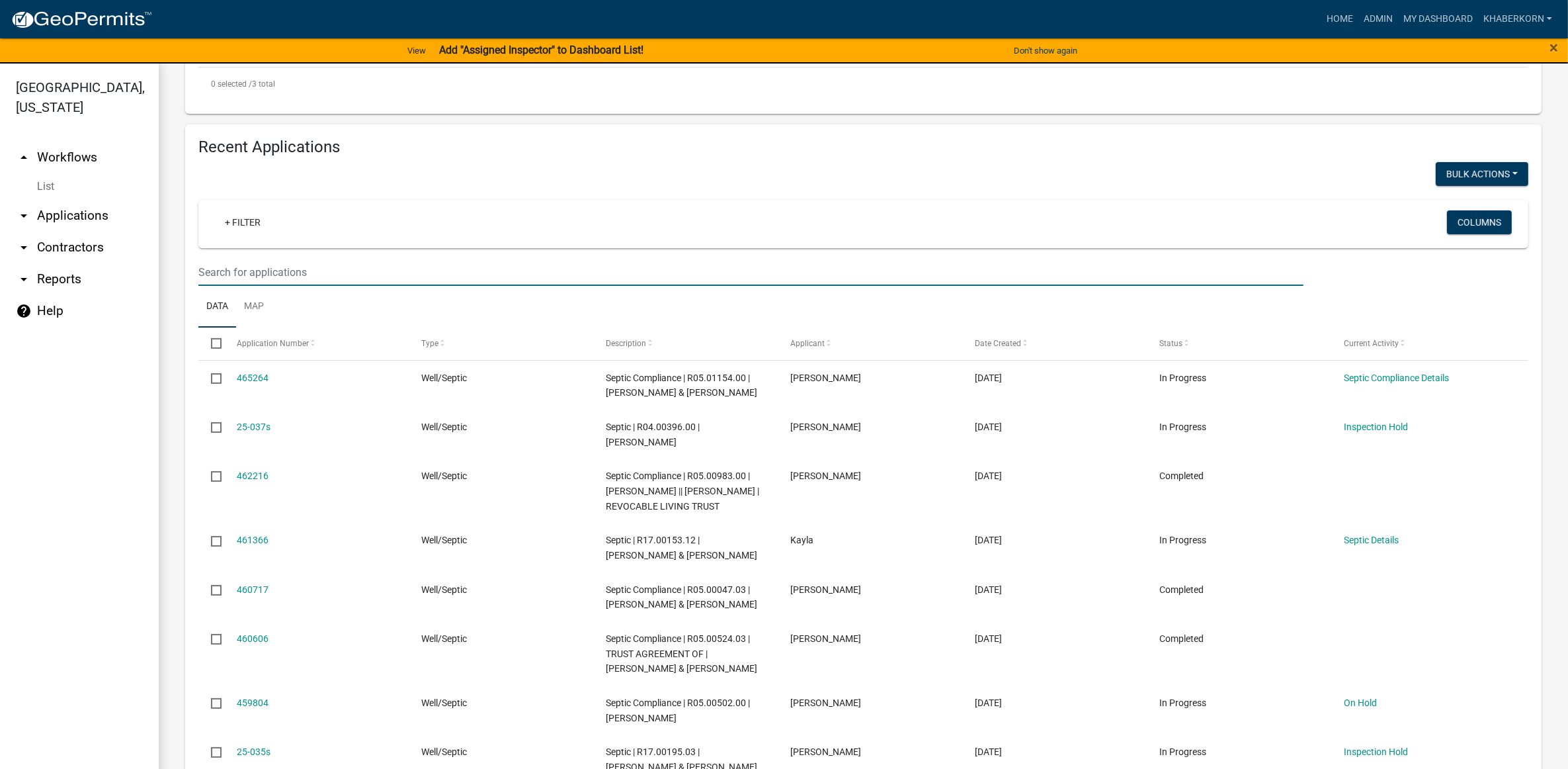
click at [221, 272] on input "text" at bounding box center [751, 272] width 1105 height 27
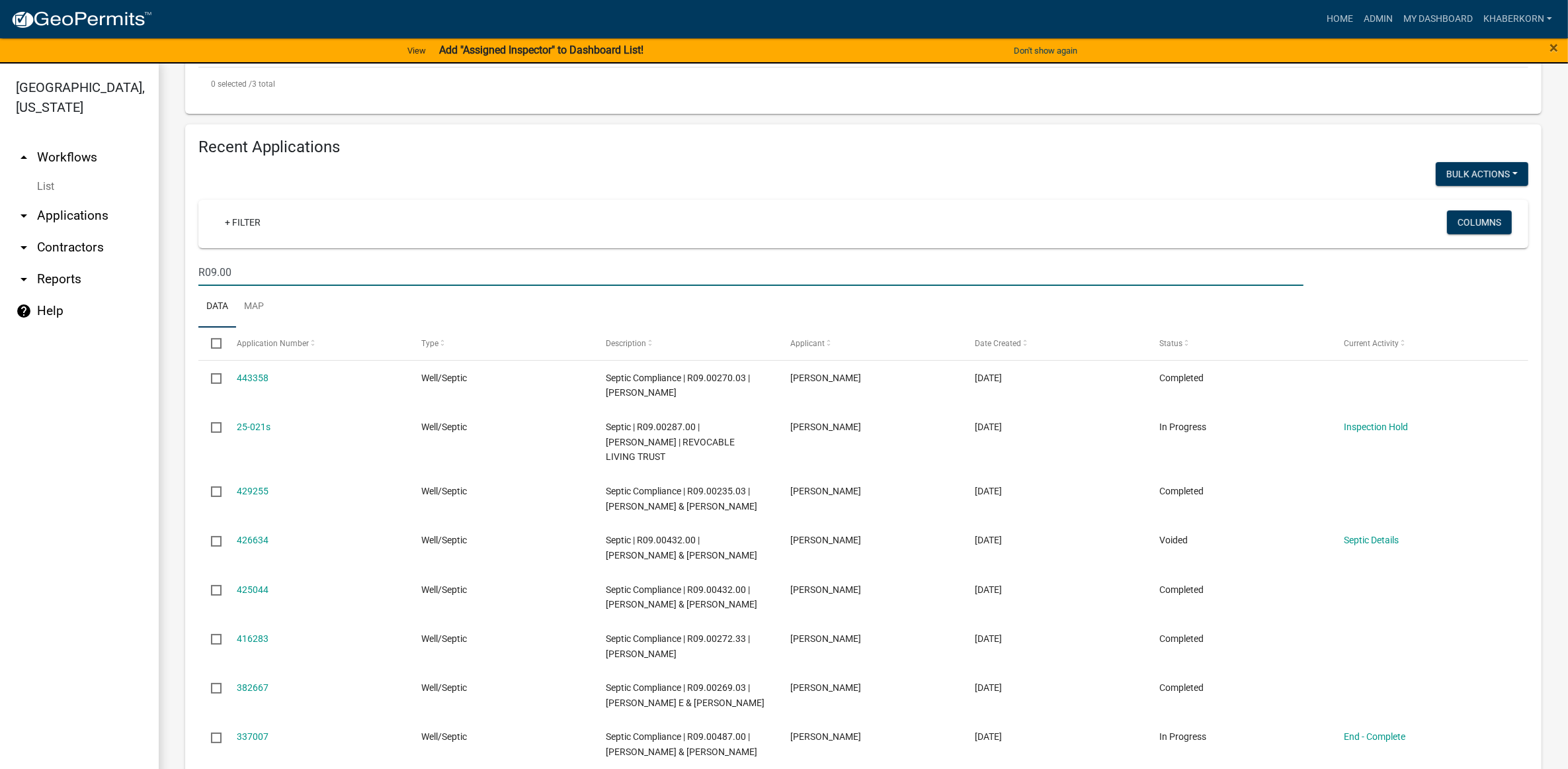
type input "R09.00"
